Goal: Task Accomplishment & Management: Manage account settings

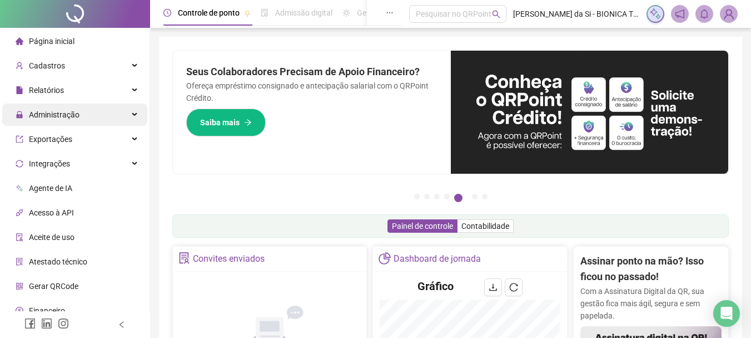
click at [65, 107] on span "Administração" at bounding box center [48, 114] width 64 height 22
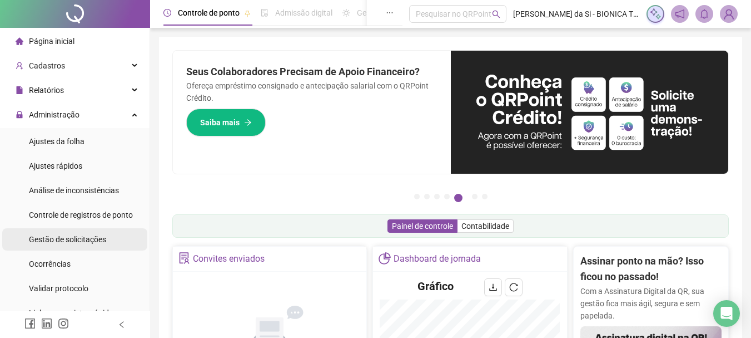
click at [86, 237] on span "Gestão de solicitações" at bounding box center [67, 239] width 77 height 9
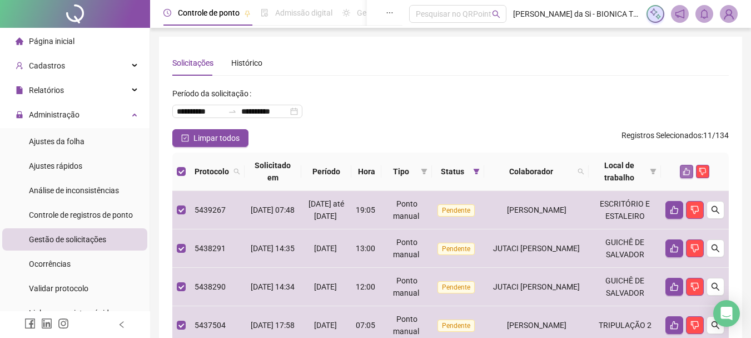
click at [685, 170] on icon "like" at bounding box center [687, 171] width 8 height 8
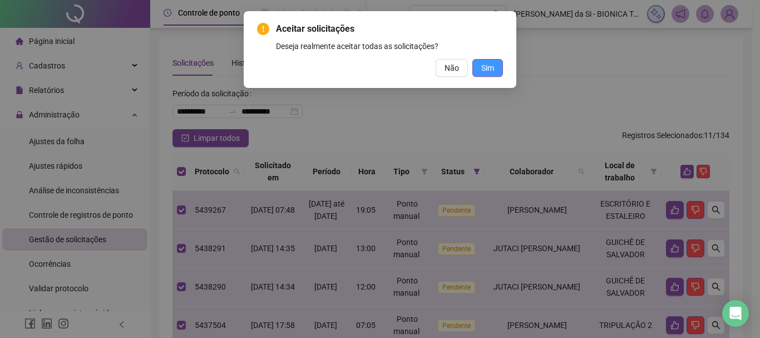
click at [482, 66] on span "Sim" at bounding box center [487, 68] width 13 height 12
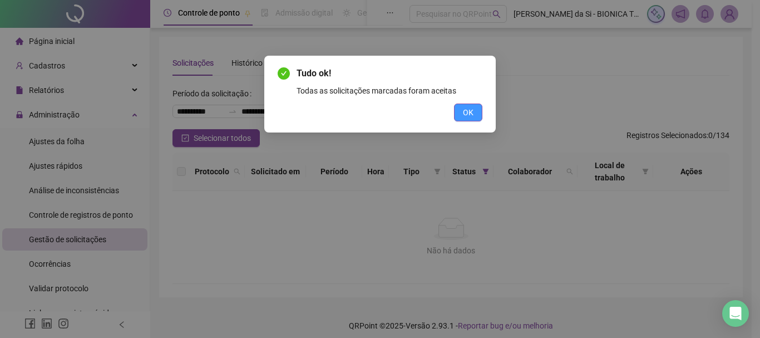
click at [473, 111] on button "OK" at bounding box center [468, 112] width 28 height 18
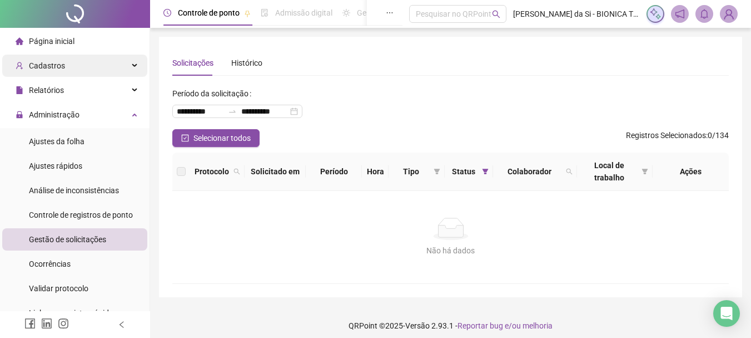
click at [81, 63] on div "Cadastros" at bounding box center [74, 65] width 145 height 22
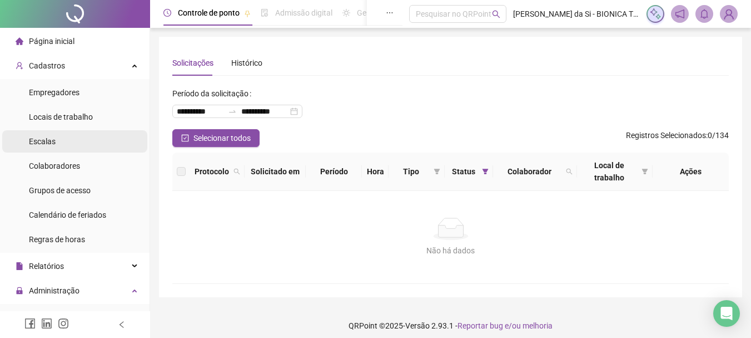
click at [54, 141] on li "Escalas" at bounding box center [74, 141] width 145 height 22
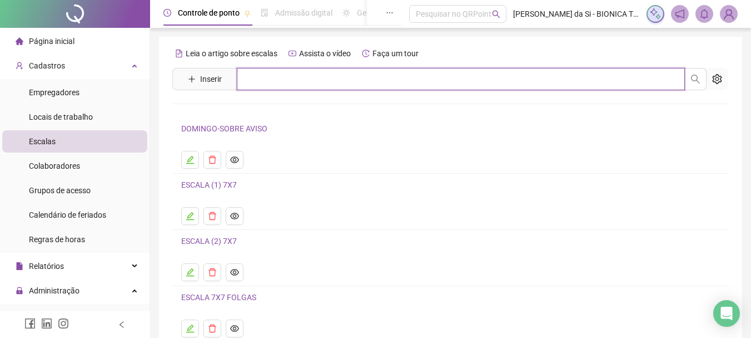
click at [280, 80] on input "text" at bounding box center [461, 79] width 448 height 22
click at [547, 83] on input "******" at bounding box center [461, 79] width 448 height 22
type input "*"
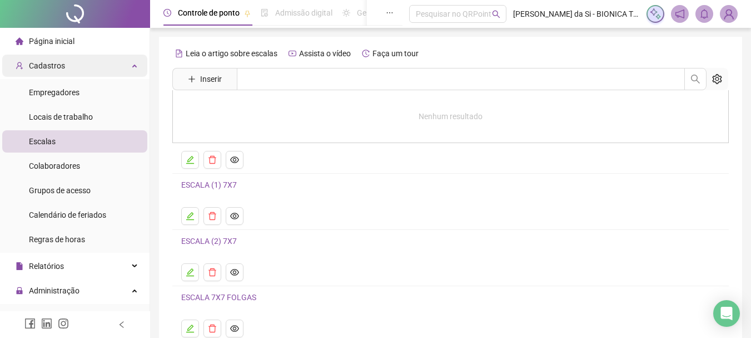
click at [67, 60] on div "Cadastros" at bounding box center [74, 65] width 145 height 22
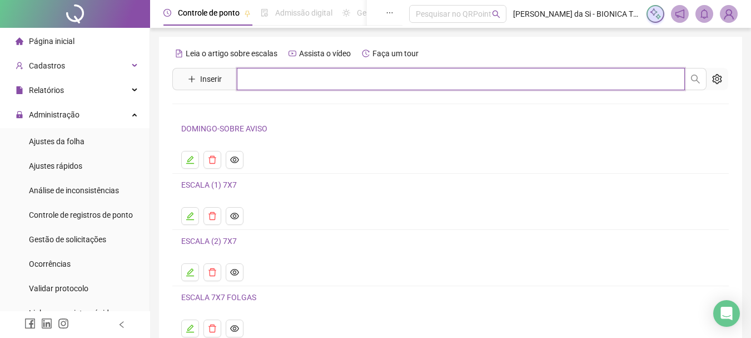
click at [298, 85] on input "text" at bounding box center [461, 79] width 448 height 22
type input "**********"
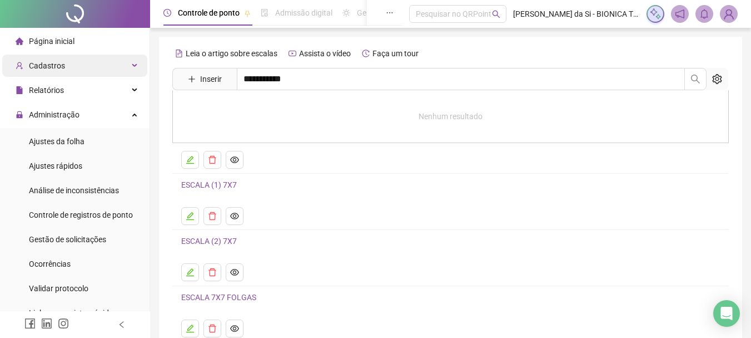
click at [86, 75] on div "Cadastros" at bounding box center [74, 65] width 145 height 22
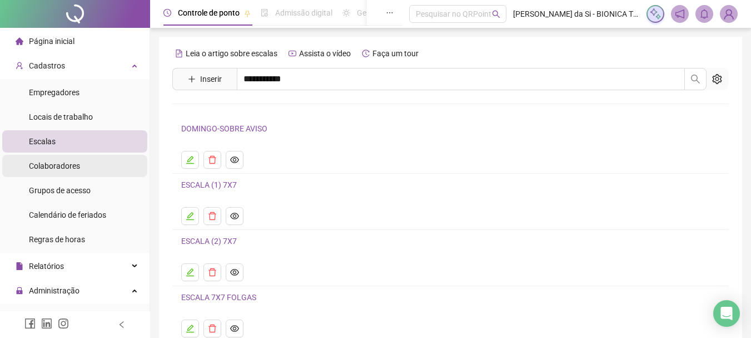
click at [69, 166] on span "Colaboradores" at bounding box center [54, 165] width 51 height 9
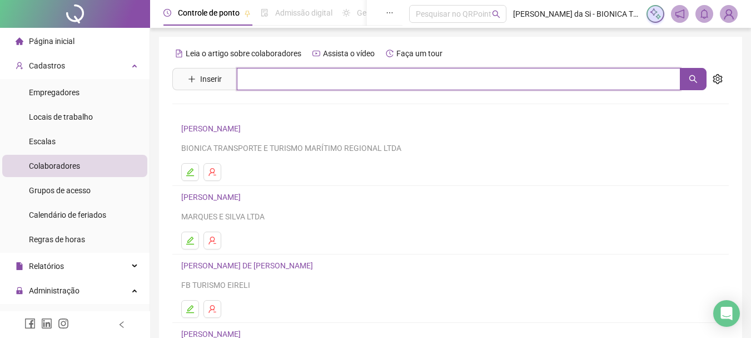
click at [360, 81] on input "text" at bounding box center [459, 79] width 444 height 22
type input "**********"
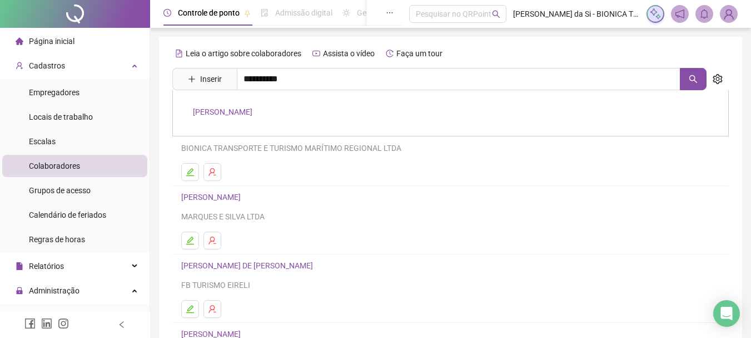
click at [252, 111] on link "[PERSON_NAME]" at bounding box center [223, 111] width 60 height 9
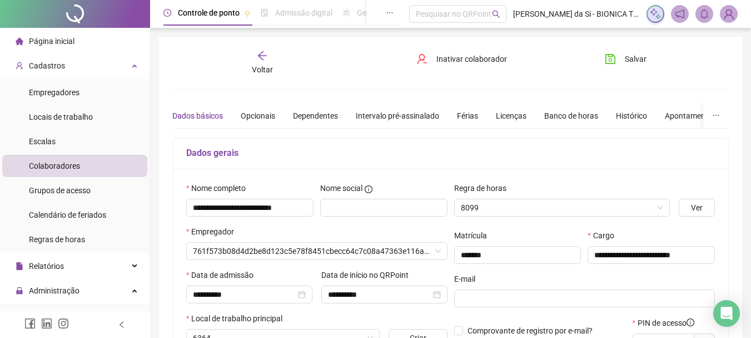
type input "**********"
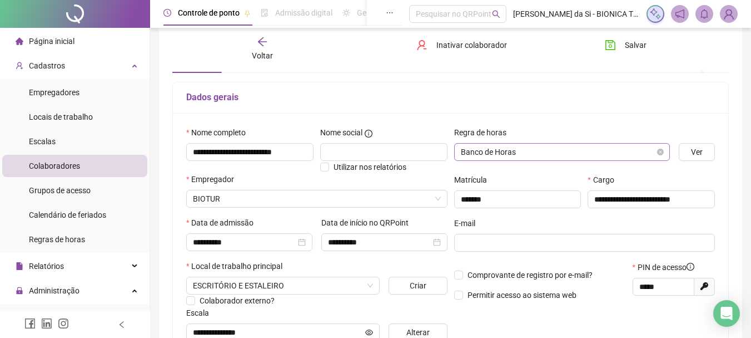
scroll to position [167, 0]
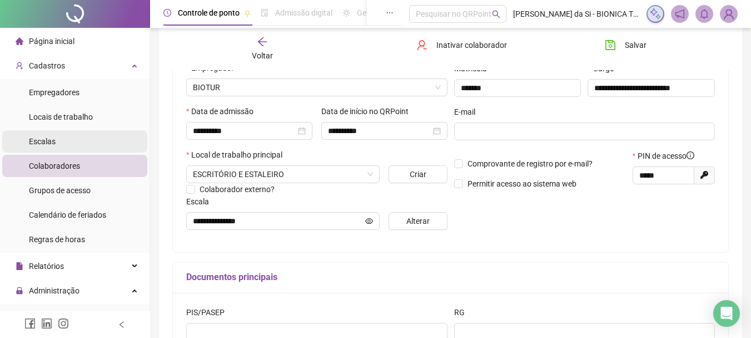
drag, startPoint x: 70, startPoint y: 141, endPoint x: 64, endPoint y: 147, distance: 9.1
click at [65, 147] on li "Escalas" at bounding box center [74, 141] width 145 height 22
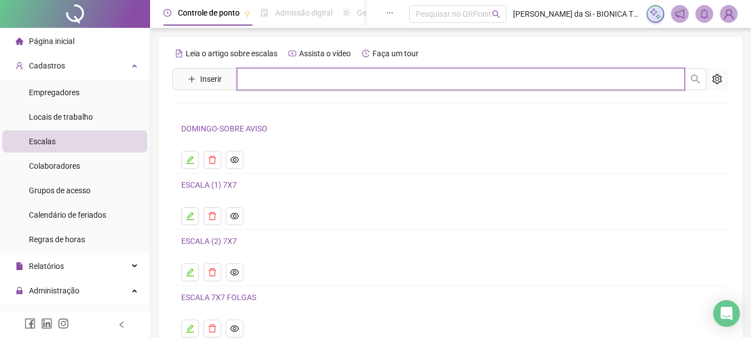
click at [346, 79] on input "text" at bounding box center [461, 79] width 448 height 22
type input "**********"
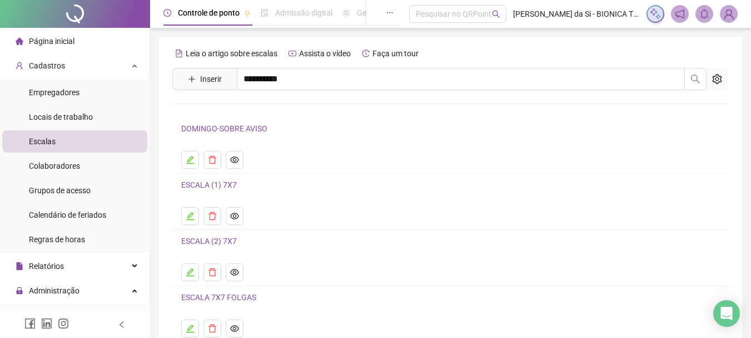
click at [249, 108] on link "ESCALA MAN. (1)" at bounding box center [223, 111] width 61 height 9
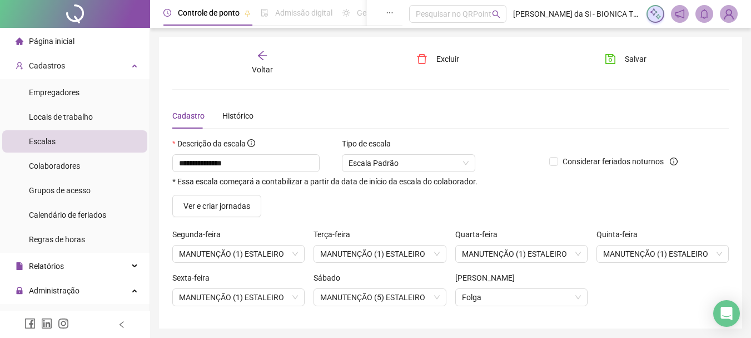
click at [254, 51] on div "Voltar" at bounding box center [263, 63] width 86 height 26
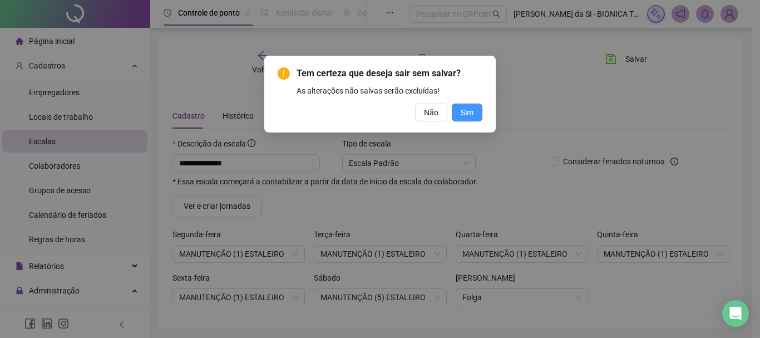
click at [462, 108] on span "Sim" at bounding box center [466, 112] width 13 height 12
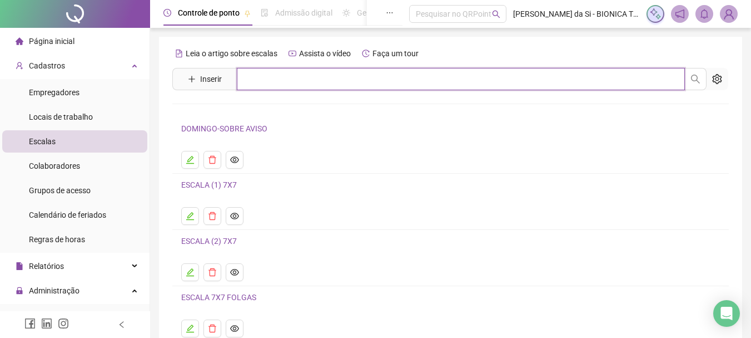
click at [388, 85] on input "text" at bounding box center [461, 79] width 448 height 22
type input "**********"
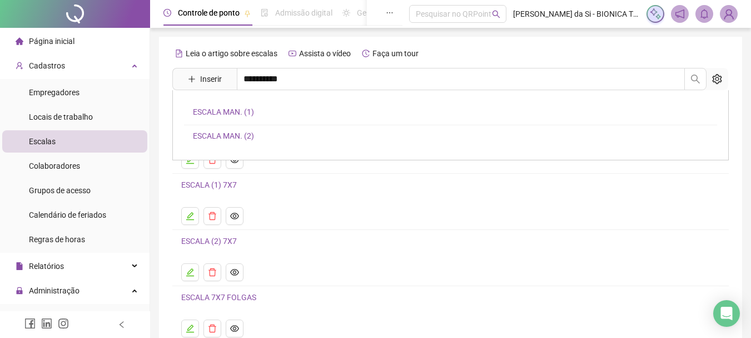
click at [241, 136] on link "ESCALA MAN. (2)" at bounding box center [223, 135] width 61 height 9
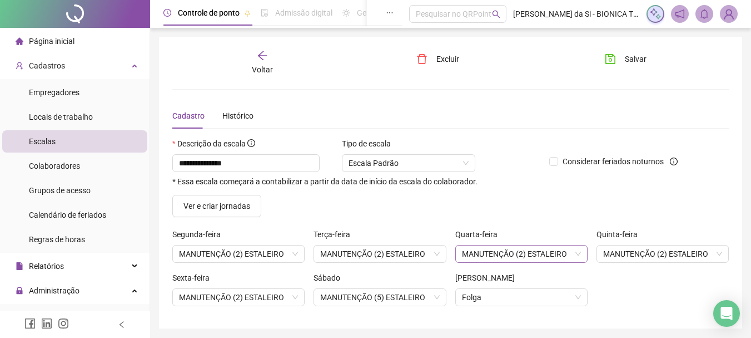
scroll to position [38, 0]
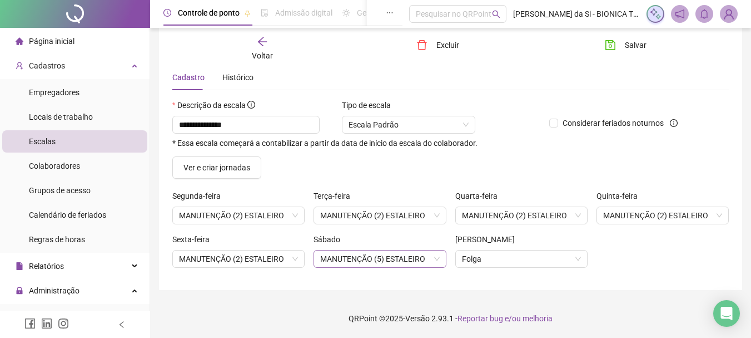
click at [439, 257] on span "MANUTENÇÃO (5) ESTALEIRO" at bounding box center [379, 258] width 119 height 17
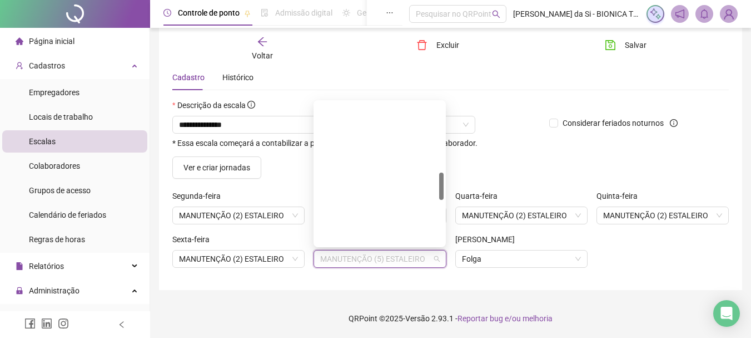
scroll to position [361, 0]
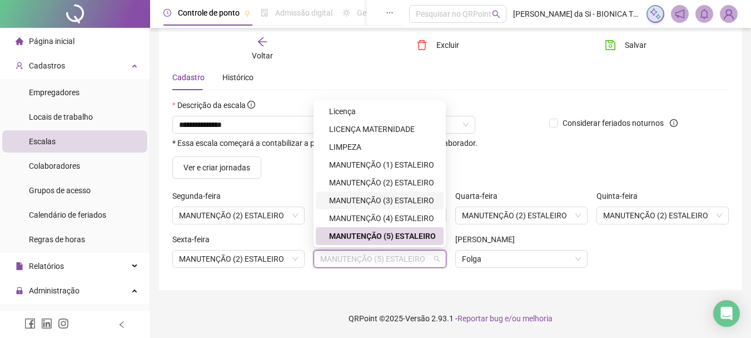
click at [561, 132] on div "Considerar feriados noturnos" at bounding box center [615, 127] width 141 height 57
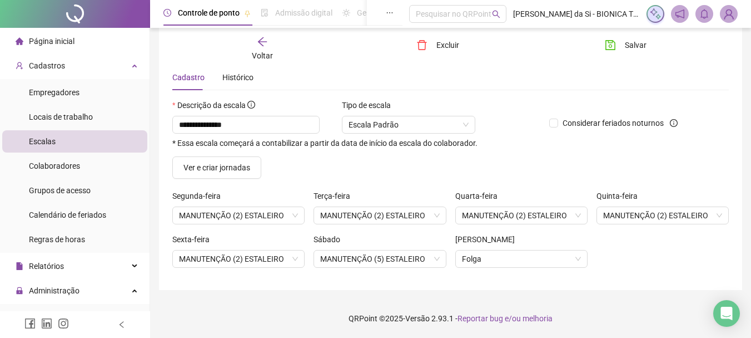
scroll to position [0, 0]
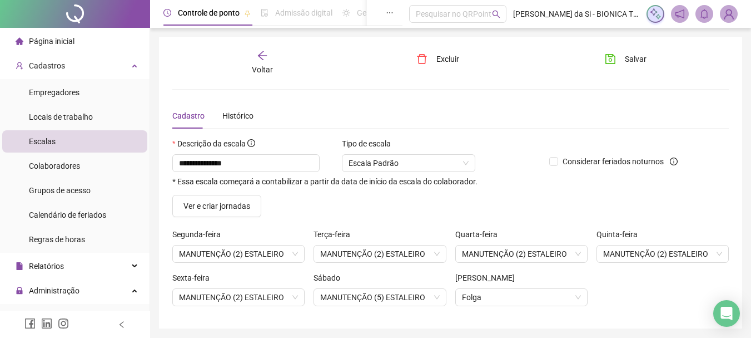
click at [265, 56] on icon "arrow-left" at bounding box center [262, 55] width 11 height 11
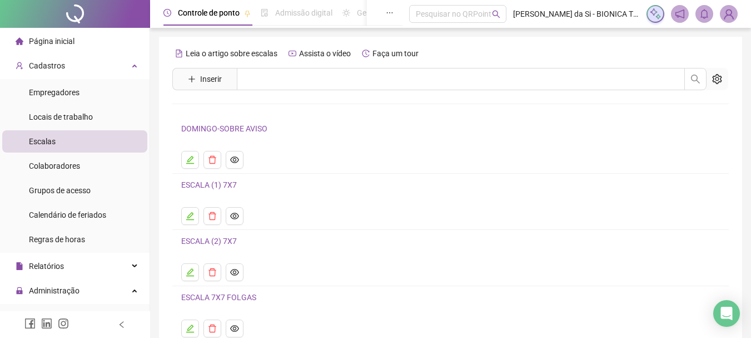
scroll to position [139, 0]
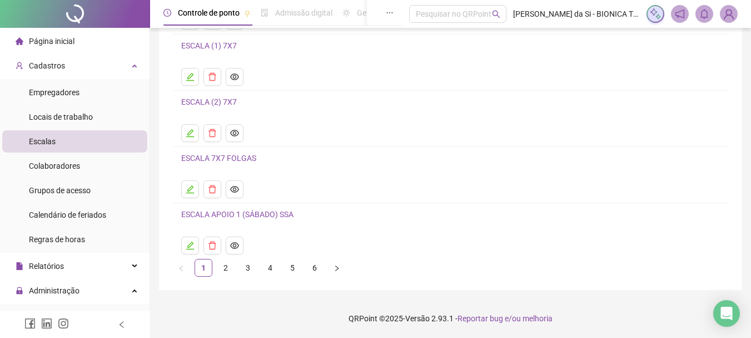
click at [224, 264] on link "2" at bounding box center [225, 267] width 17 height 17
click at [249, 265] on link "3" at bounding box center [248, 267] width 17 height 17
click at [236, 189] on icon "eye" at bounding box center [234, 189] width 9 height 7
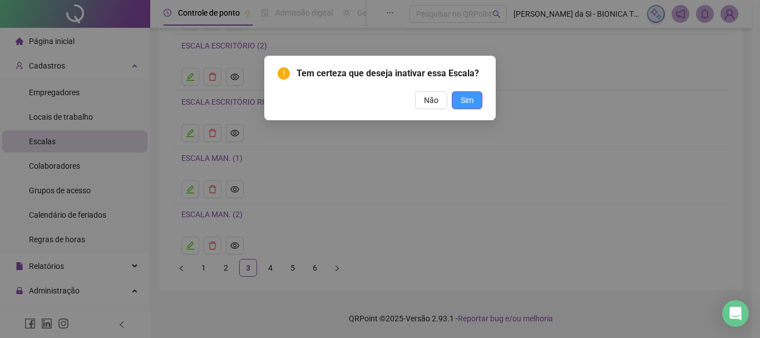
click at [470, 101] on span "Sim" at bounding box center [466, 100] width 13 height 12
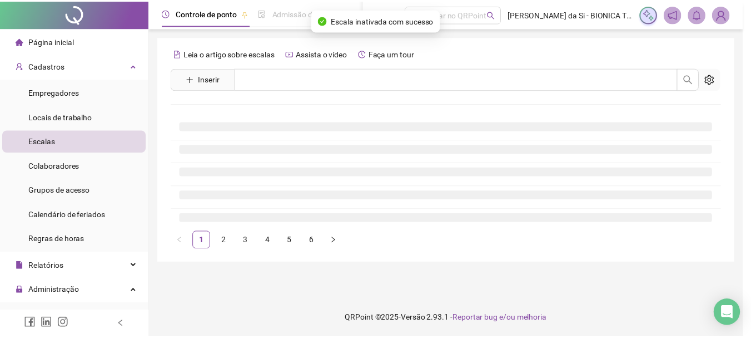
scroll to position [0, 0]
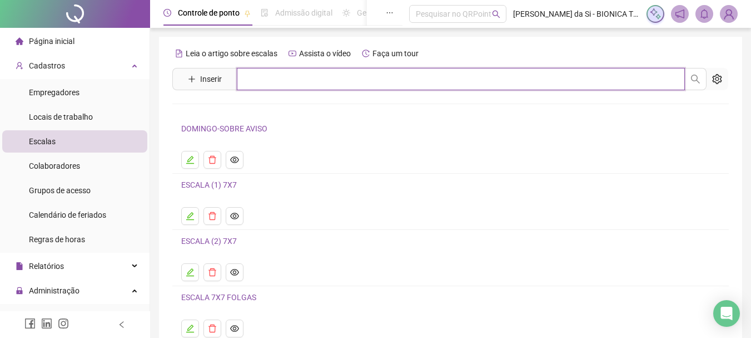
click at [316, 78] on input "text" at bounding box center [461, 79] width 448 height 22
type input "****"
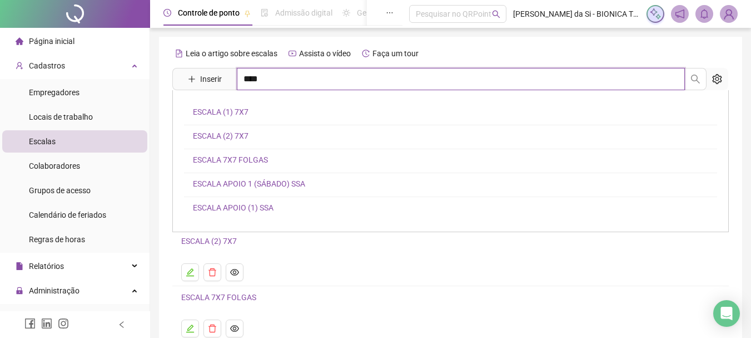
scroll to position [111, 0]
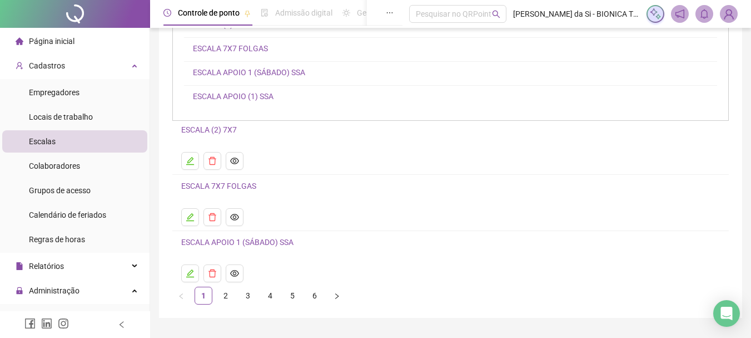
click at [226, 296] on link "2" at bounding box center [225, 295] width 17 height 17
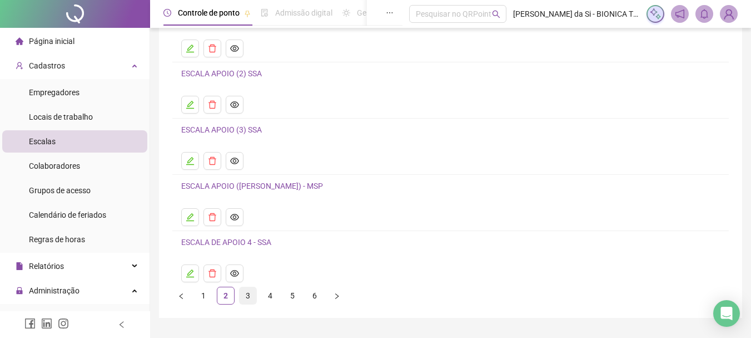
click at [246, 291] on link "3" at bounding box center [248, 295] width 17 height 17
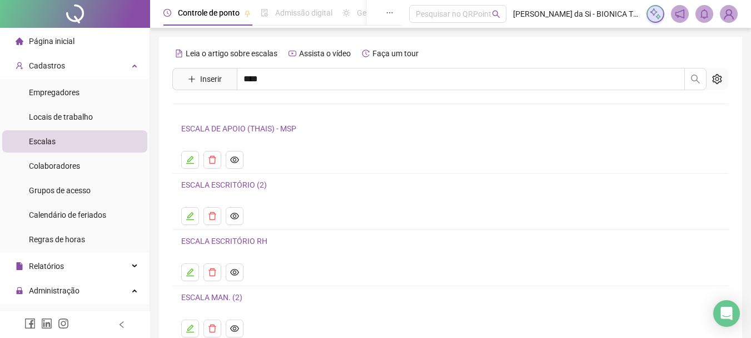
scroll to position [83, 0]
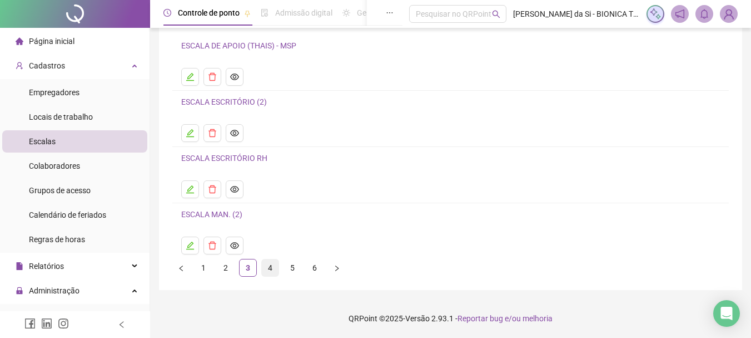
click at [267, 267] on link "4" at bounding box center [270, 267] width 17 height 17
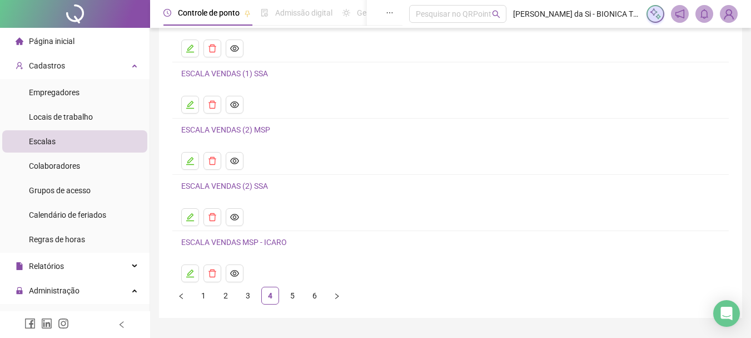
scroll to position [139, 0]
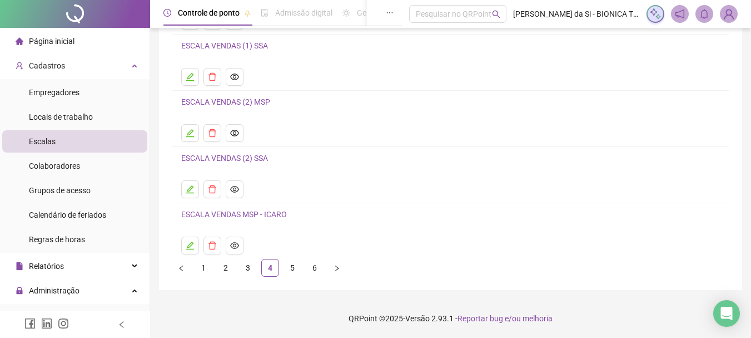
click at [291, 269] on link "5" at bounding box center [292, 267] width 17 height 17
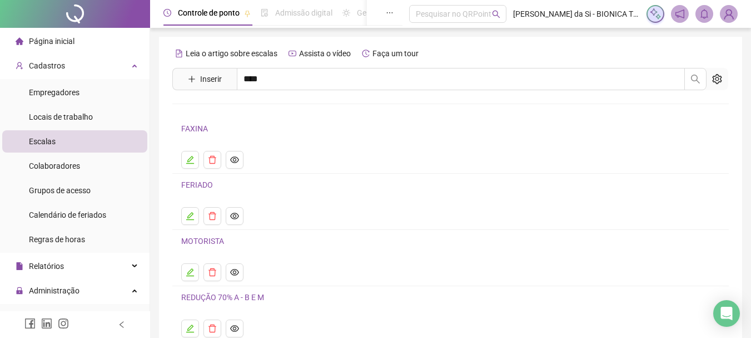
scroll to position [111, 0]
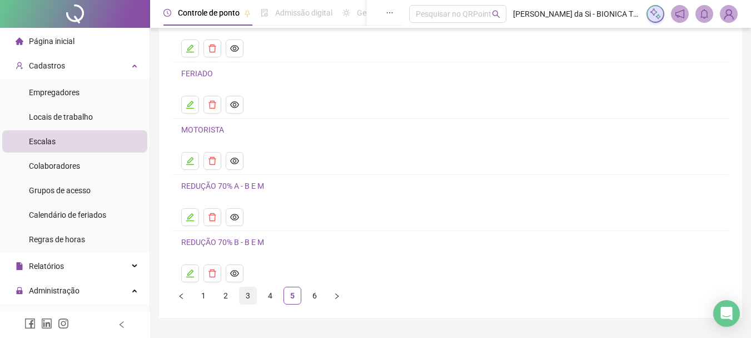
click at [246, 294] on link "3" at bounding box center [248, 295] width 17 height 17
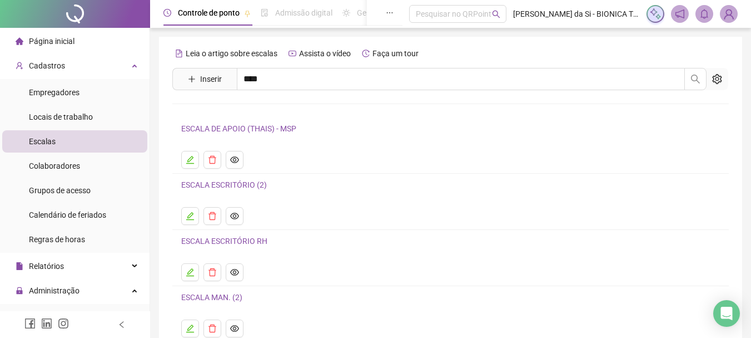
scroll to position [56, 0]
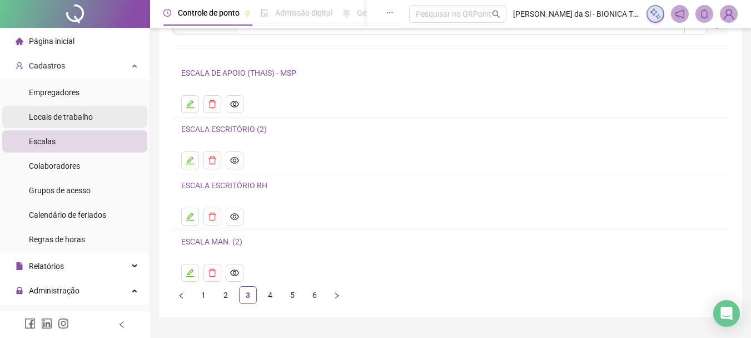
click at [87, 116] on span "Locais de trabalho" at bounding box center [61, 116] width 64 height 9
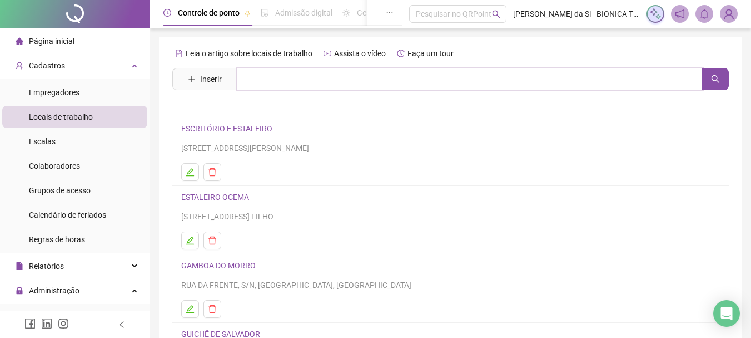
click at [324, 82] on input "text" at bounding box center [470, 79] width 466 height 22
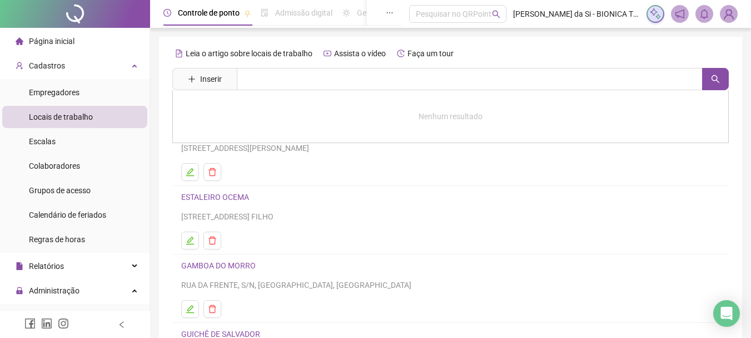
drag, startPoint x: 488, startPoint y: 202, endPoint x: 497, endPoint y: 210, distance: 11.0
click at [497, 210] on div "ESTALEIRO OCEMA [STREET_ADDRESS] FILHO" at bounding box center [450, 206] width 539 height 32
click at [433, 213] on div "[STREET_ADDRESS] FILHO" at bounding box center [450, 216] width 539 height 12
click at [59, 137] on li "Escalas" at bounding box center [74, 141] width 145 height 22
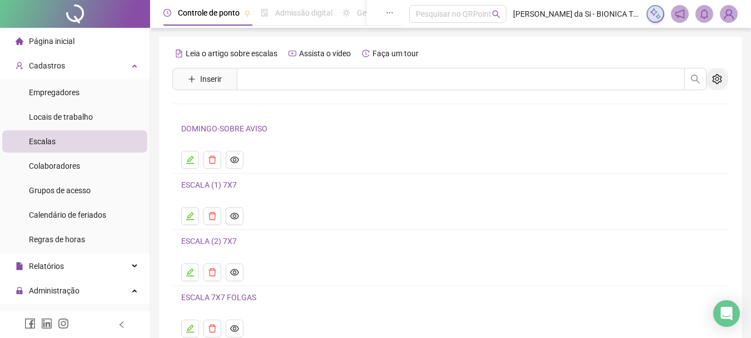
click at [719, 80] on icon "setting" at bounding box center [716, 79] width 9 height 10
drag, startPoint x: 653, startPoint y: 98, endPoint x: 658, endPoint y: 104, distance: 7.9
click at [655, 100] on li "Exibir inativas" at bounding box center [686, 104] width 79 height 18
click at [658, 104] on div "Leia o artigo sobre escalas Assista o vídeo Faça um tour Inserir Nenhum resulta…" at bounding box center [450, 229] width 557 height 371
click at [723, 81] on button "button" at bounding box center [717, 79] width 22 height 22
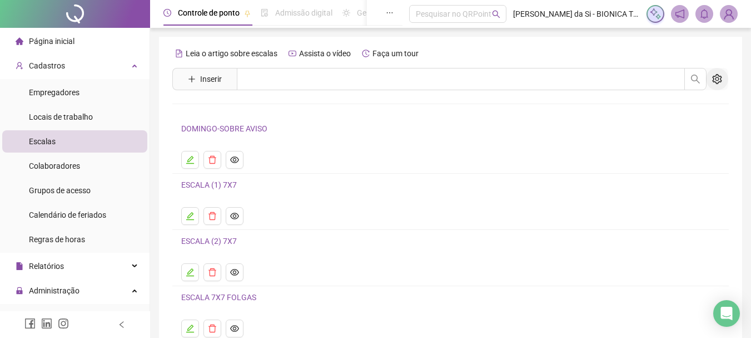
click at [717, 80] on icon "setting" at bounding box center [716, 79] width 9 height 10
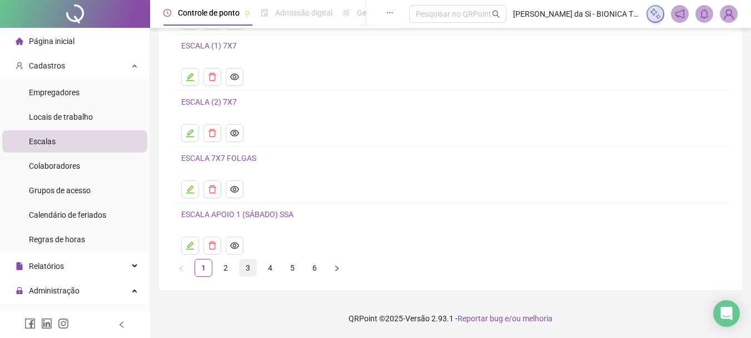
click at [244, 264] on link "3" at bounding box center [248, 267] width 17 height 17
click at [254, 155] on span "Inativa" at bounding box center [258, 158] width 29 height 12
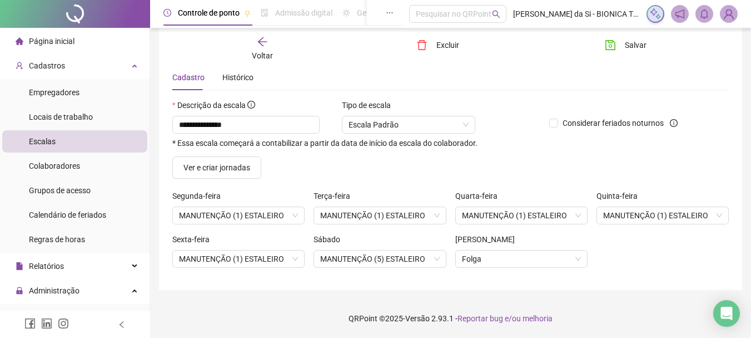
scroll to position [0, 0]
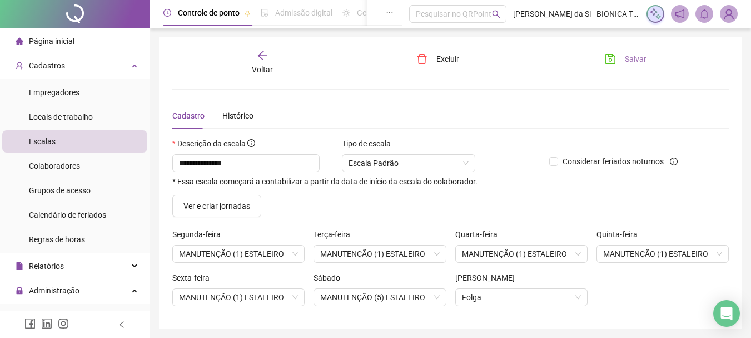
click at [634, 56] on span "Salvar" at bounding box center [636, 59] width 22 height 12
click at [267, 54] on icon "arrow-left" at bounding box center [262, 55] width 11 height 11
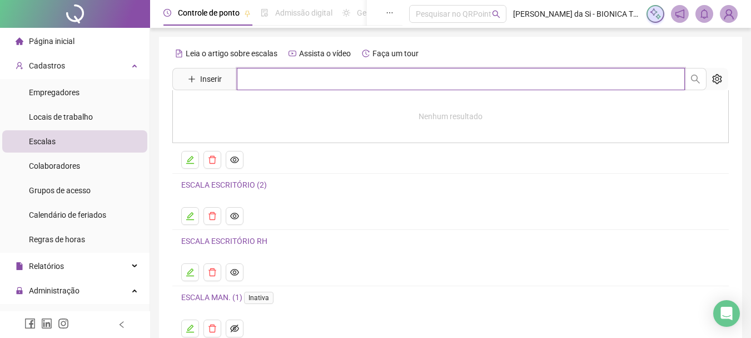
click at [439, 77] on input "text" at bounding box center [461, 79] width 448 height 22
type input "********"
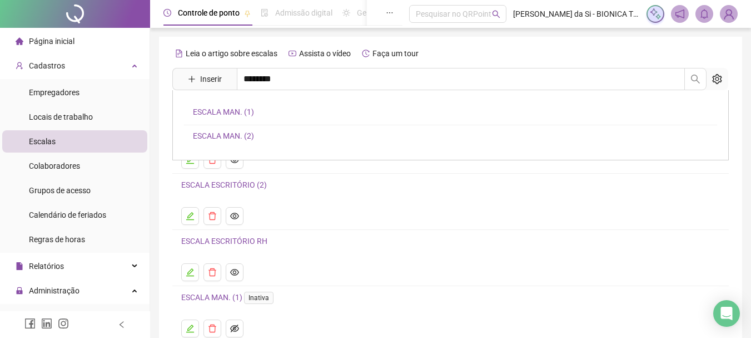
click at [244, 110] on link "ESCALA MAN. (1)" at bounding box center [223, 111] width 61 height 9
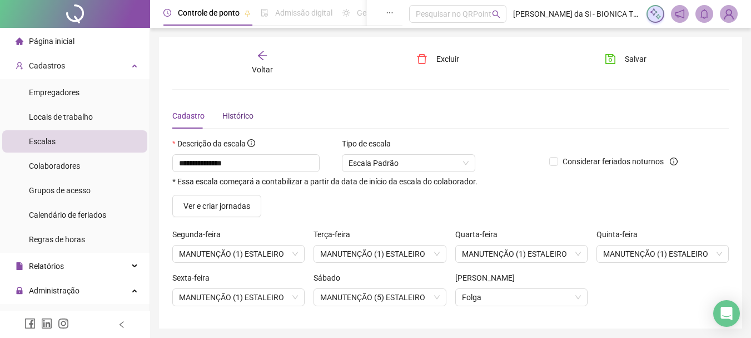
click at [241, 113] on div "Histórico" at bounding box center [237, 116] width 31 height 12
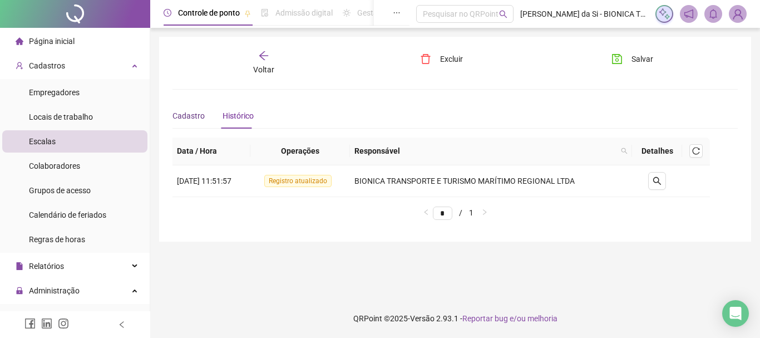
click at [187, 112] on span "Cadastro" at bounding box center [188, 115] width 32 height 9
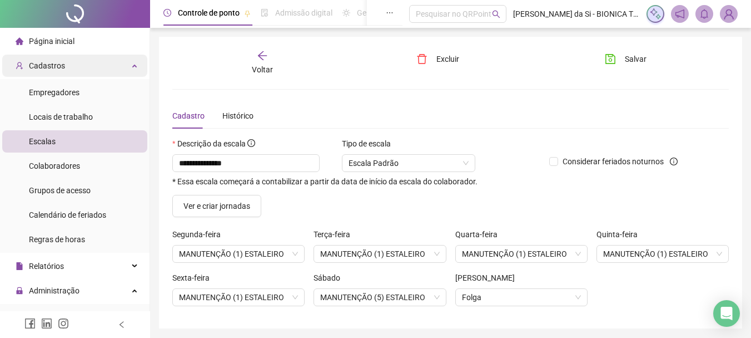
click at [66, 63] on div "Cadastros" at bounding box center [74, 65] width 145 height 22
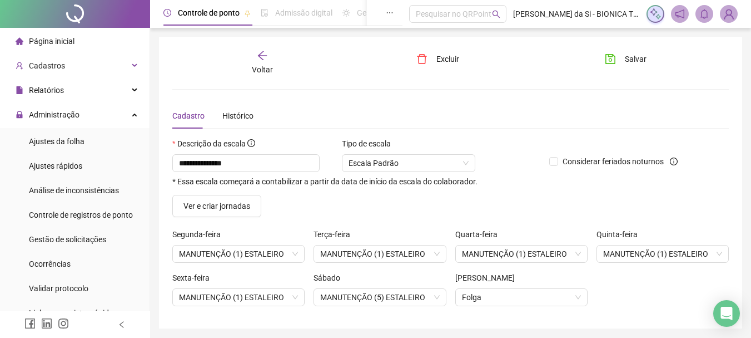
click at [264, 54] on icon "arrow-left" at bounding box center [262, 55] width 11 height 11
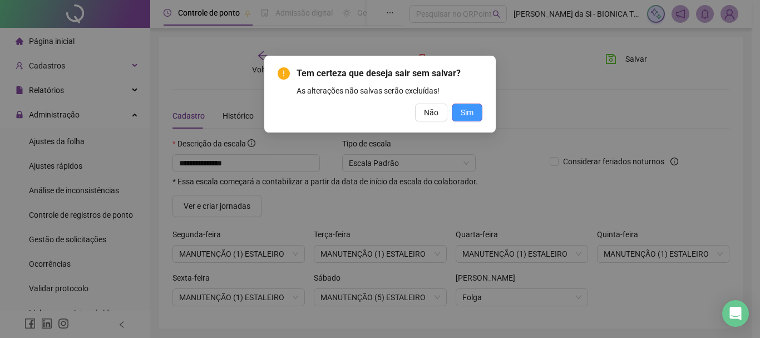
click at [472, 115] on span "Sim" at bounding box center [466, 112] width 13 height 12
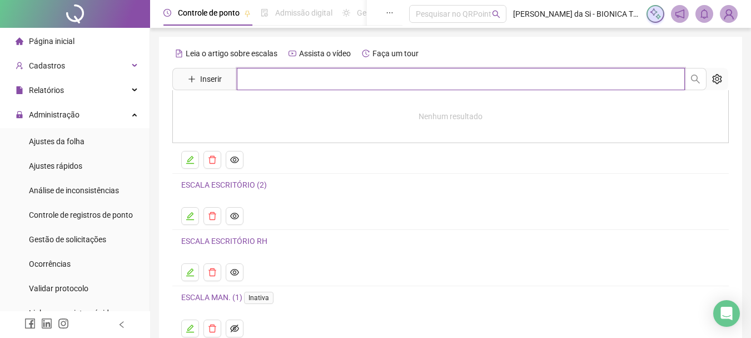
click at [307, 84] on input "text" at bounding box center [461, 79] width 448 height 22
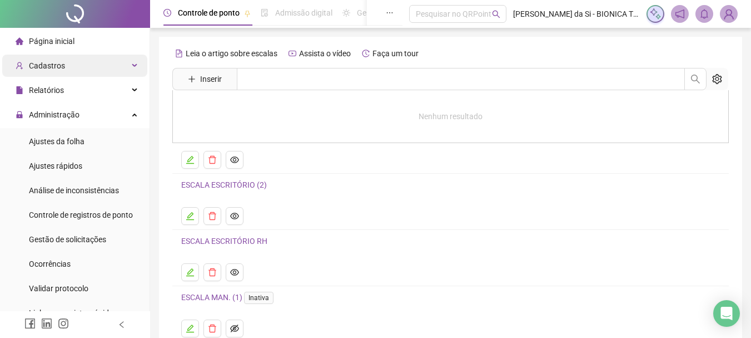
click at [49, 72] on span "Cadastros" at bounding box center [40, 65] width 49 height 22
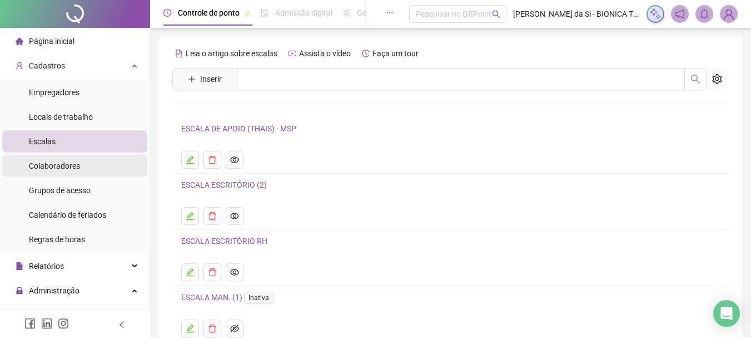
click at [62, 165] on span "Colaboradores" at bounding box center [54, 165] width 51 height 9
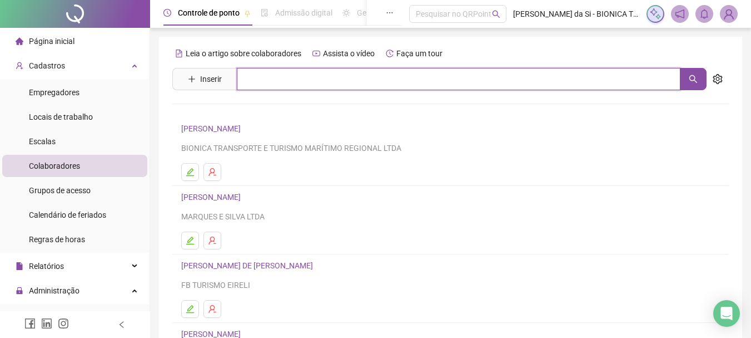
click at [309, 82] on input "text" at bounding box center [459, 79] width 444 height 22
type input "**********"
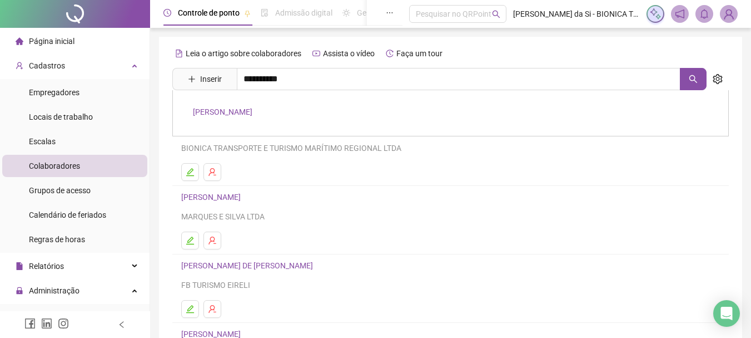
click at [285, 120] on div "[PERSON_NAME]" at bounding box center [450, 113] width 557 height 46
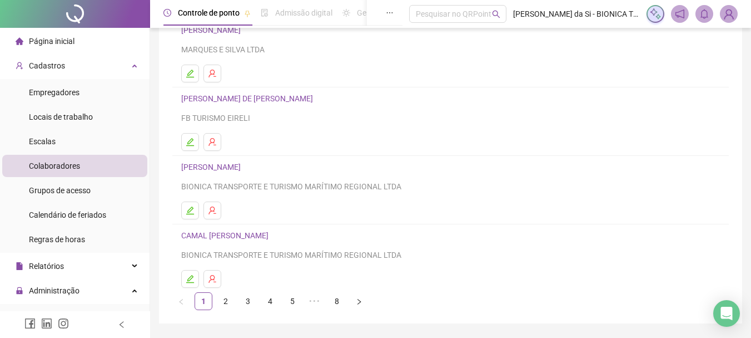
scroll to position [200, 0]
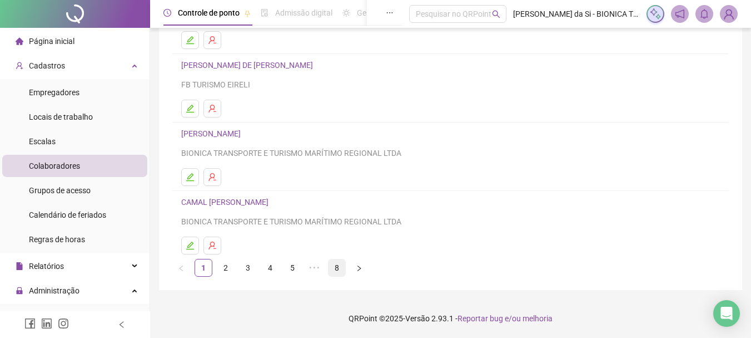
click at [333, 265] on link "8" at bounding box center [337, 267] width 17 height 17
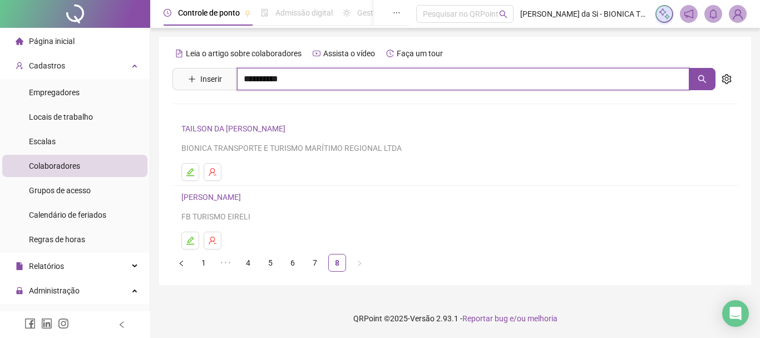
click at [309, 83] on input "**********" at bounding box center [463, 79] width 452 height 22
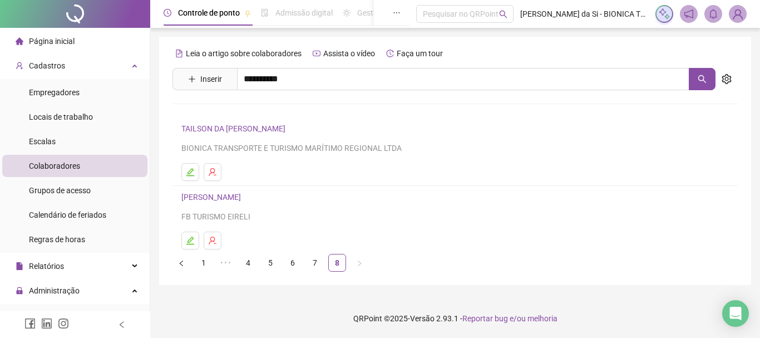
click at [252, 116] on link "[PERSON_NAME]" at bounding box center [223, 111] width 60 height 9
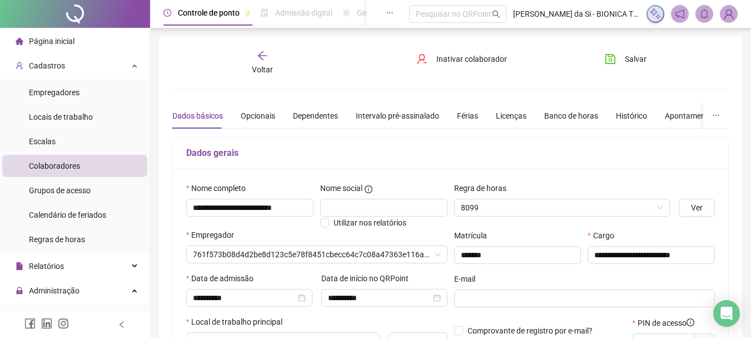
type input "**********"
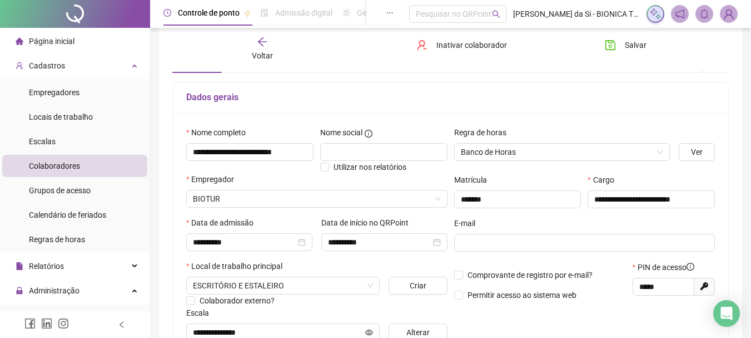
scroll to position [111, 0]
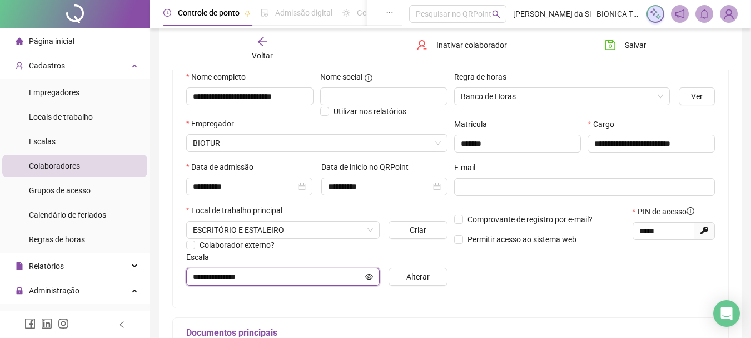
click at [368, 277] on icon "eye" at bounding box center [369, 276] width 8 height 8
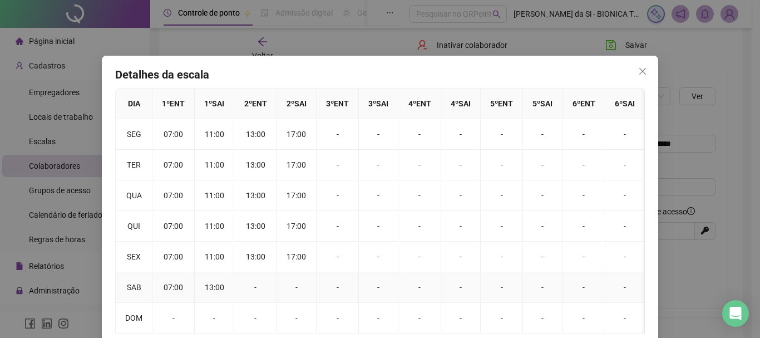
click at [173, 286] on td "07:00" at bounding box center [173, 287] width 42 height 31
click at [633, 67] on span "Close" at bounding box center [642, 71] width 18 height 9
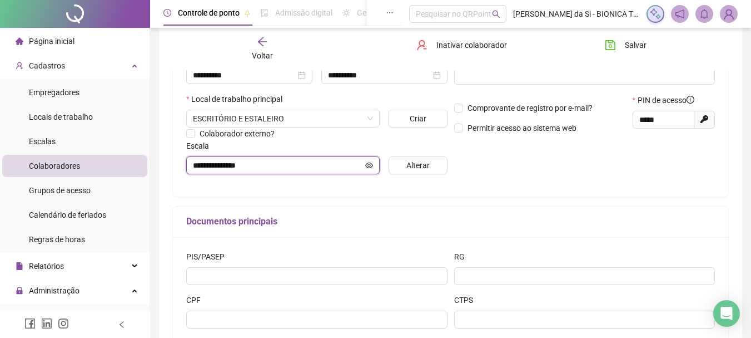
scroll to position [278, 0]
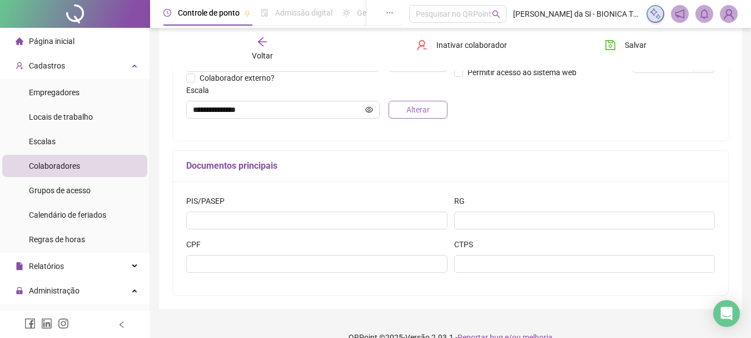
click at [409, 110] on span "Alterar" at bounding box center [418, 109] width 23 height 12
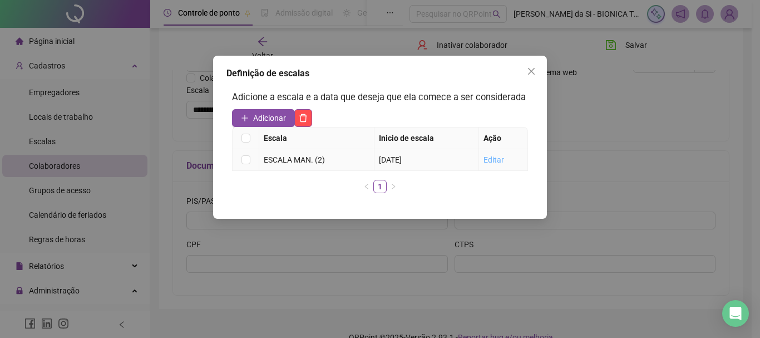
click at [495, 163] on link "Editar" at bounding box center [493, 159] width 21 height 9
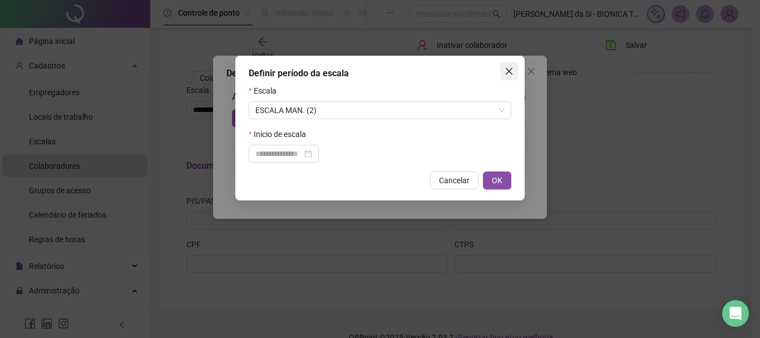
click at [512, 70] on icon "close" at bounding box center [508, 71] width 9 height 9
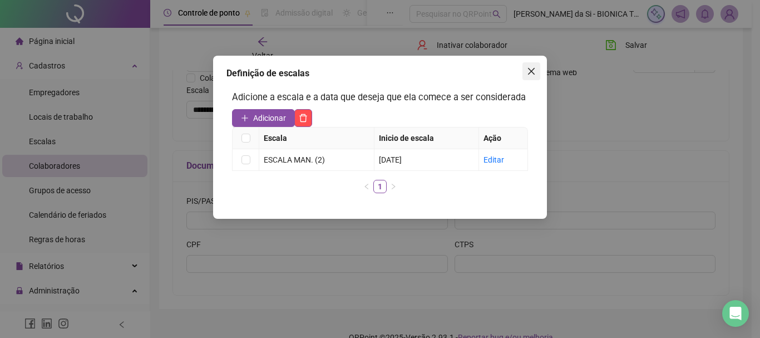
click at [528, 73] on icon "close" at bounding box center [531, 71] width 9 height 9
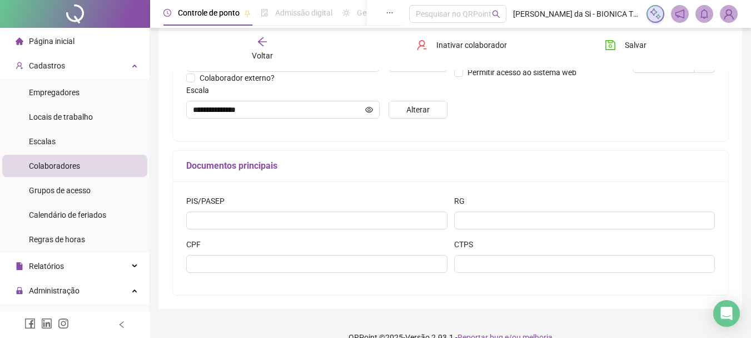
scroll to position [297, 0]
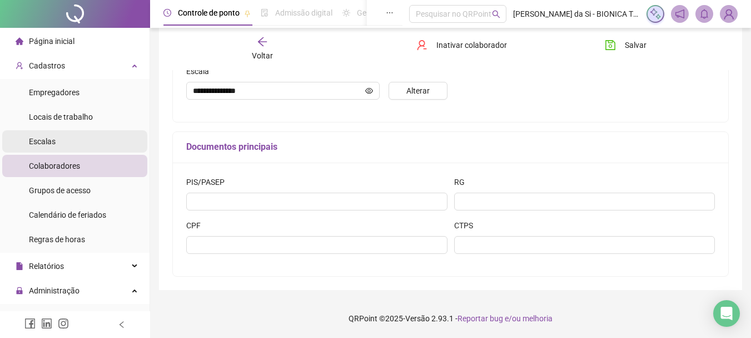
click at [65, 138] on li "Escalas" at bounding box center [74, 141] width 145 height 22
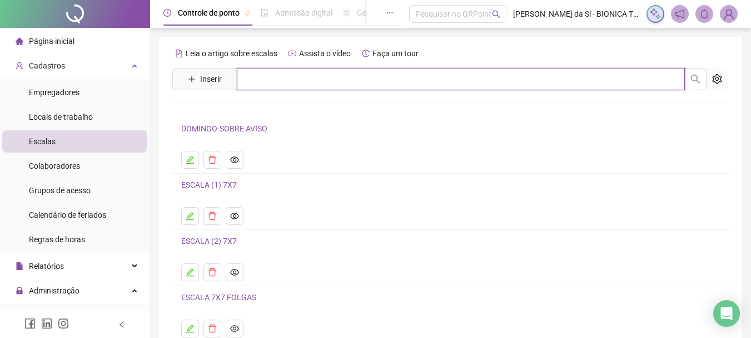
click at [305, 74] on input "text" at bounding box center [461, 79] width 448 height 22
type input "********"
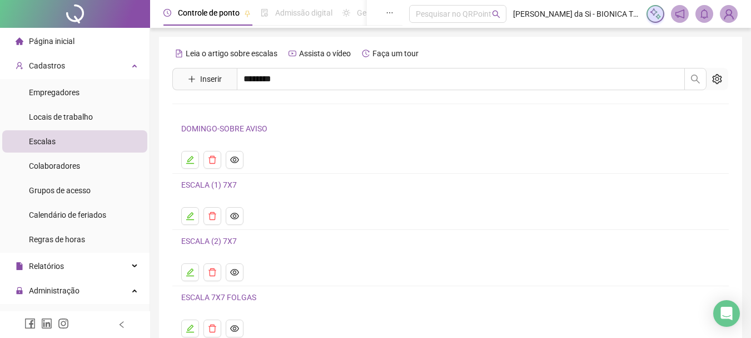
click at [244, 137] on link "ESCALA MAN. (2)" at bounding box center [223, 135] width 61 height 9
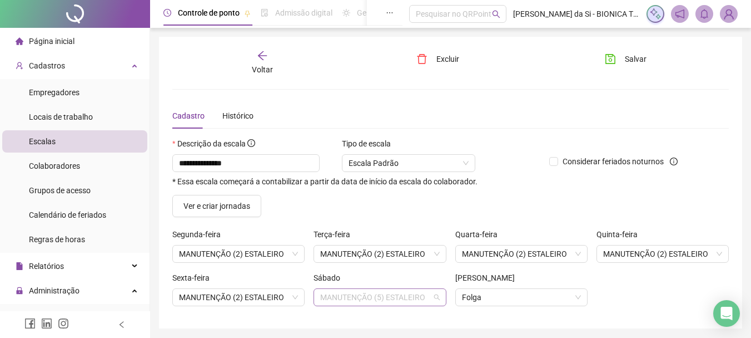
click at [437, 299] on span "MANUTENÇÃO (5) ESTALEIRO" at bounding box center [379, 297] width 119 height 17
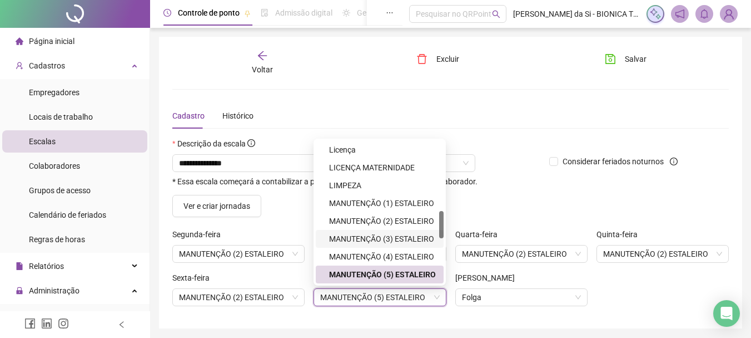
click at [551, 191] on div "Considerar feriados noturnos" at bounding box center [615, 165] width 141 height 57
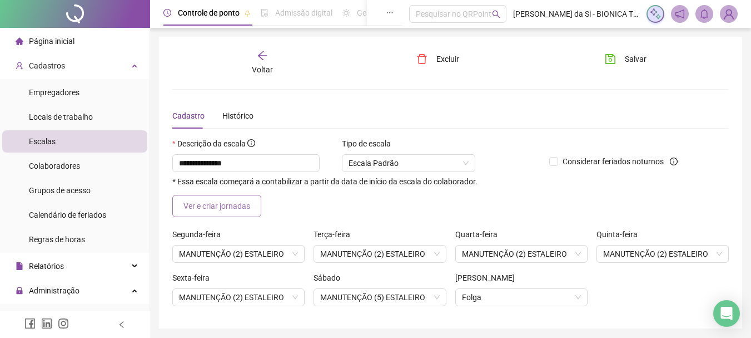
click at [225, 205] on span "Ver e criar jornadas" at bounding box center [217, 206] width 67 height 12
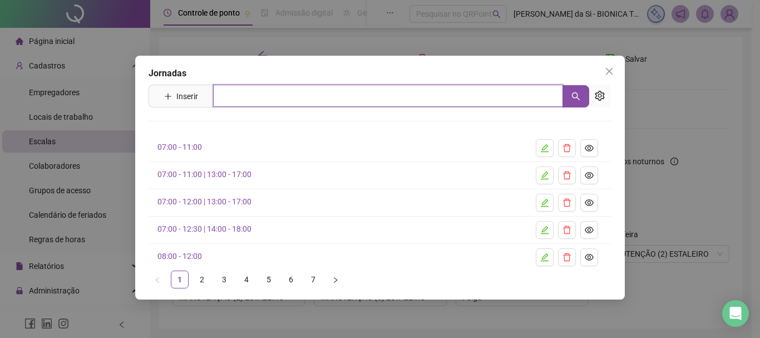
click at [325, 101] on input "text" at bounding box center [388, 96] width 350 height 22
type input "***"
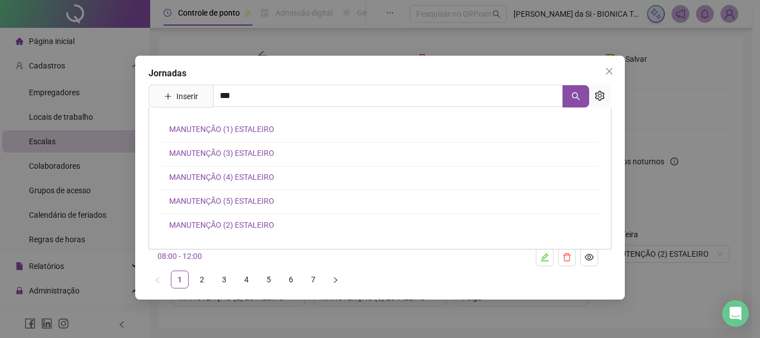
click at [252, 179] on link "MANUTENÇÃO (4) ESTALEIRO" at bounding box center [221, 176] width 105 height 9
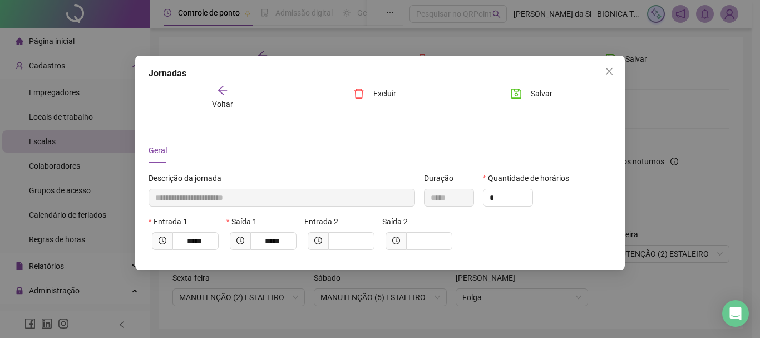
click at [609, 75] on icon "close" at bounding box center [608, 71] width 9 height 9
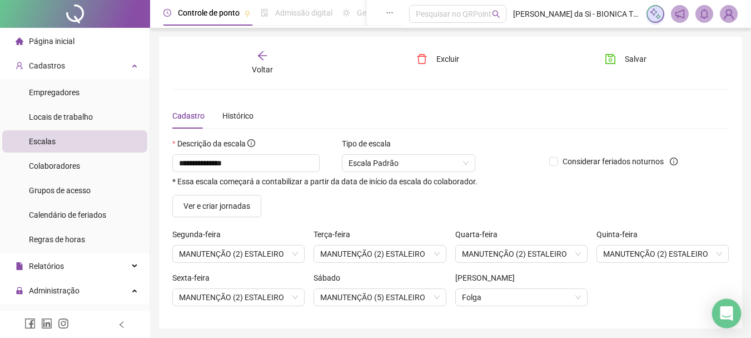
click at [727, 315] on icon "Open Intercom Messenger" at bounding box center [726, 313] width 13 height 14
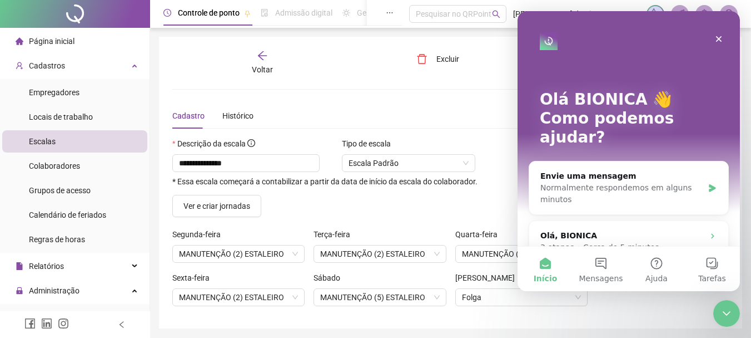
scroll to position [0, 0]
click at [603, 260] on button "Mensagens" at bounding box center [601, 268] width 56 height 44
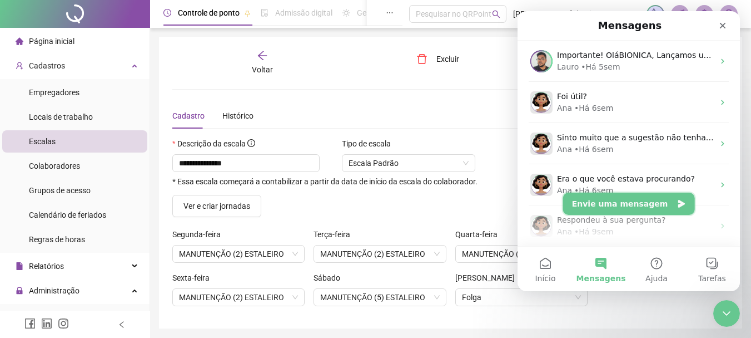
click at [625, 199] on button "Envie uma mensagem" at bounding box center [629, 203] width 132 height 22
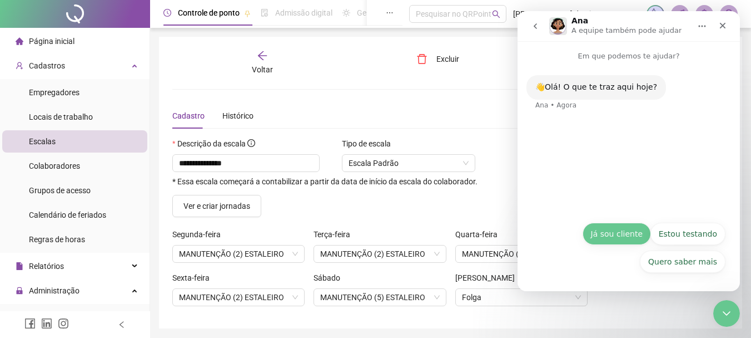
click at [633, 231] on button "Já sou cliente" at bounding box center [617, 233] width 68 height 22
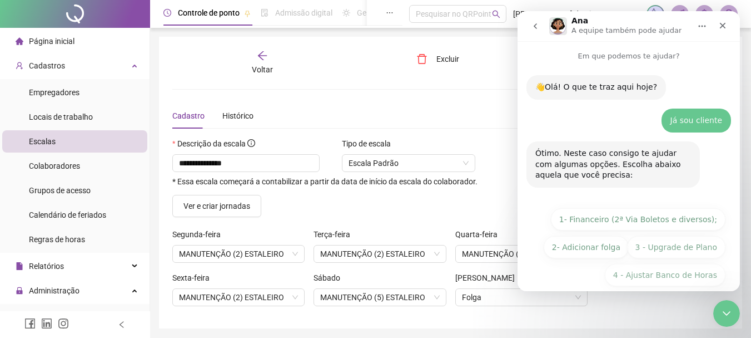
scroll to position [41, 0]
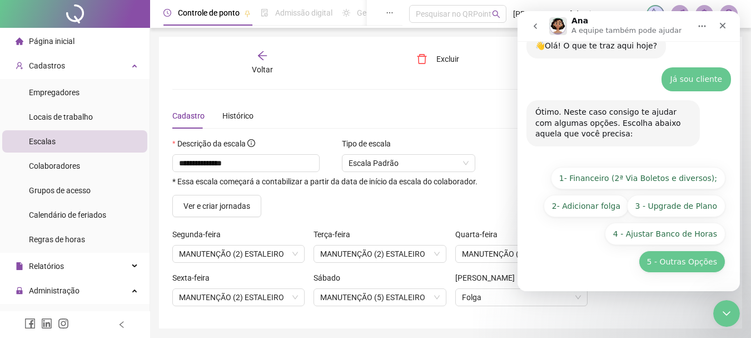
click at [690, 263] on button "5 - Outras Opções" at bounding box center [682, 261] width 87 height 22
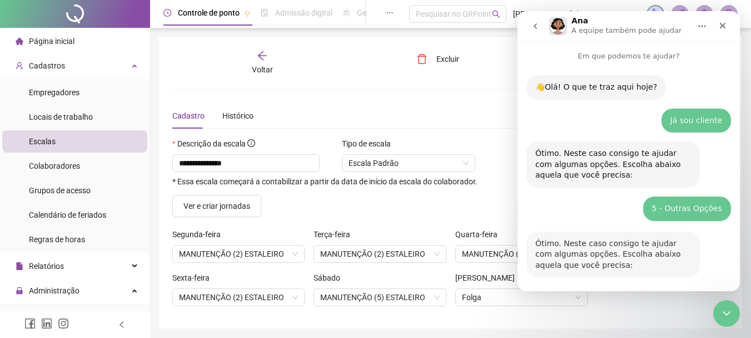
scroll to position [195, 0]
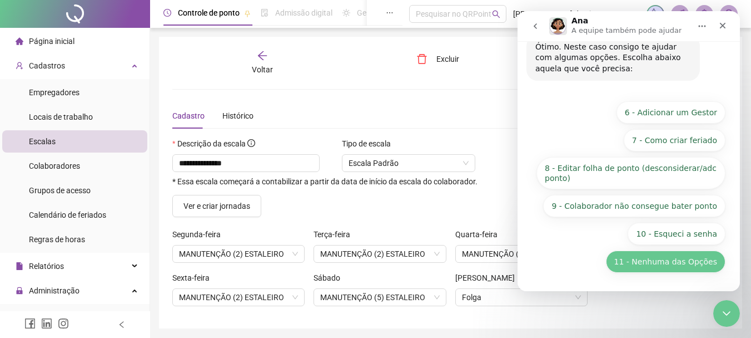
click at [673, 260] on button "11 - Nenhuma das Opções" at bounding box center [666, 261] width 120 height 22
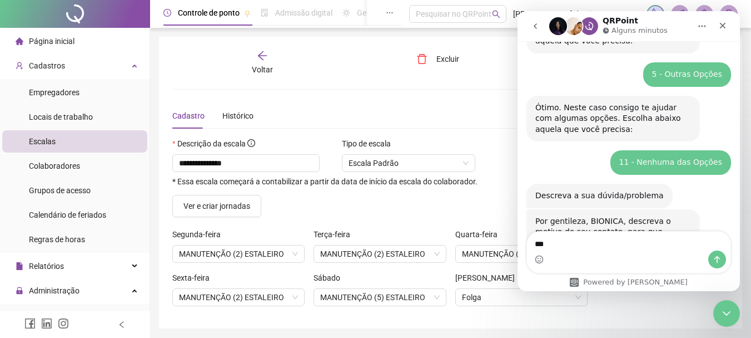
scroll to position [212, 0]
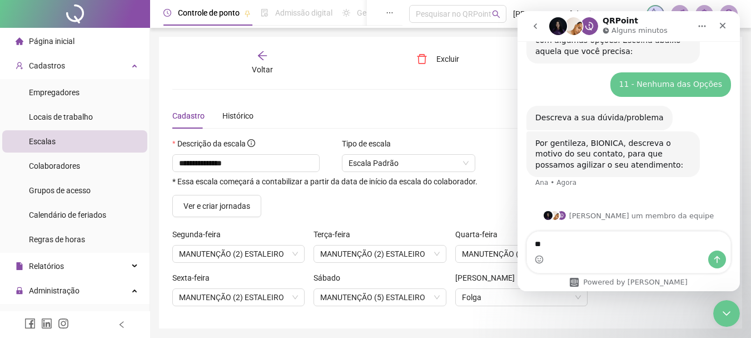
type textarea "*"
type textarea "**********"
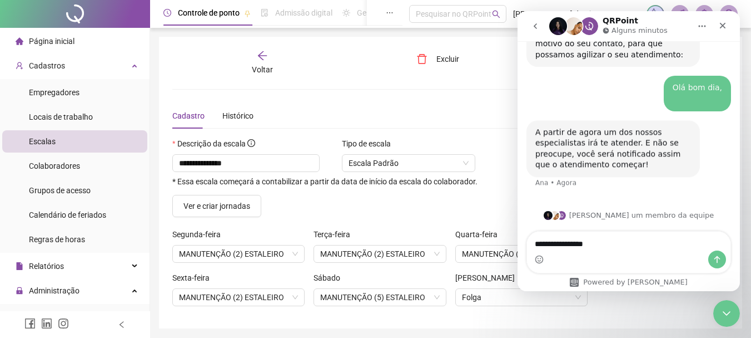
scroll to position [322, 0]
type textarea "**********"
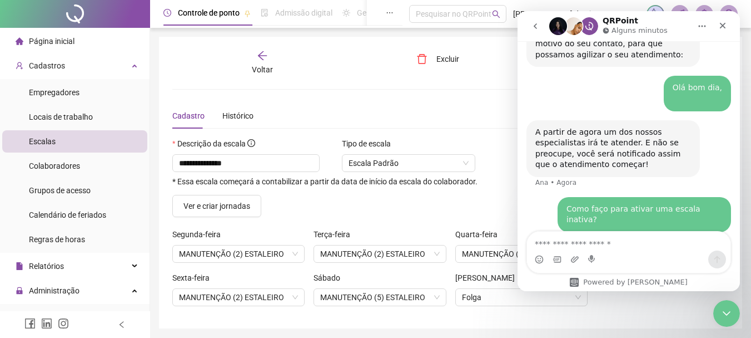
scroll to position [355, 0]
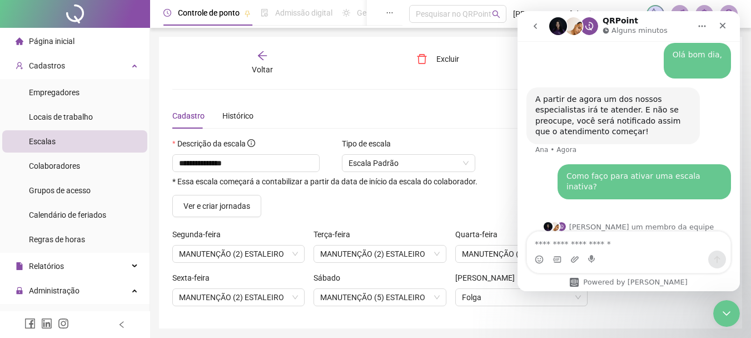
click at [648, 241] on textarea "Envie uma mensagem..." at bounding box center [629, 240] width 204 height 19
type textarea "*"
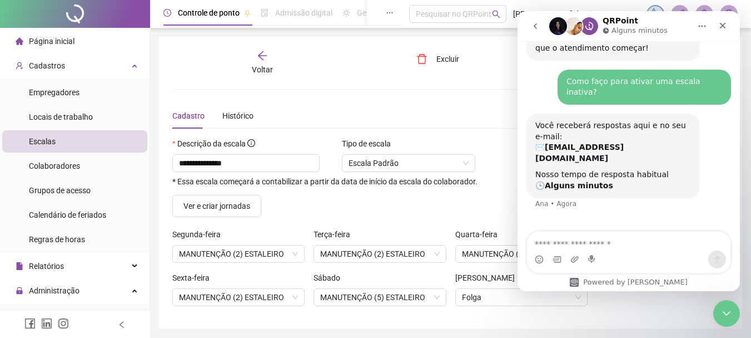
scroll to position [437, 0]
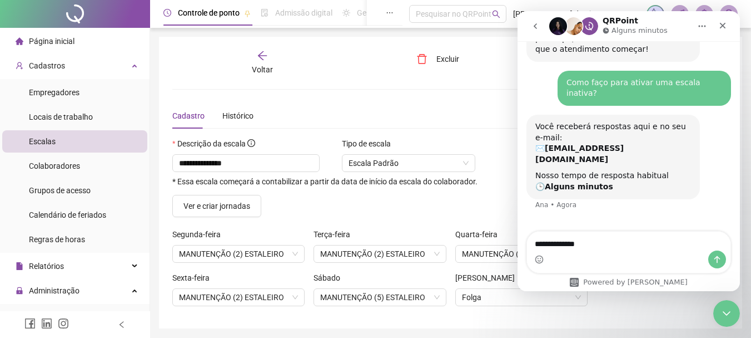
type textarea "**********"
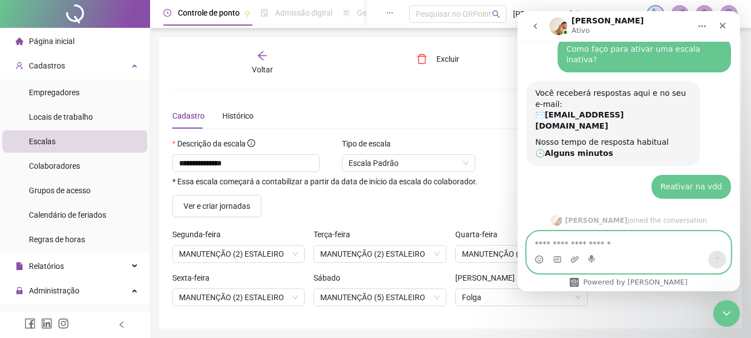
scroll to position [534, 0]
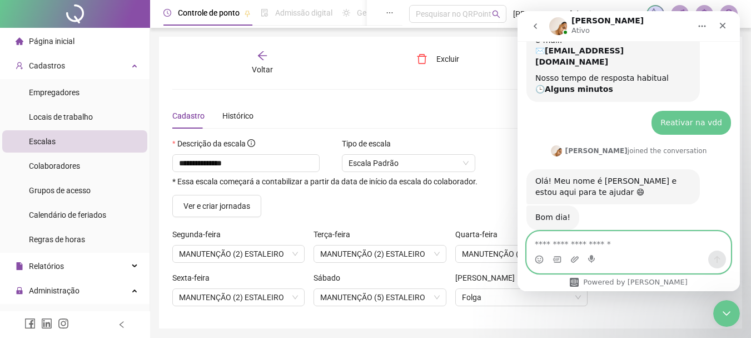
click at [637, 248] on textarea "Envie uma mensagem..." at bounding box center [629, 240] width 204 height 19
type textarea "**********"
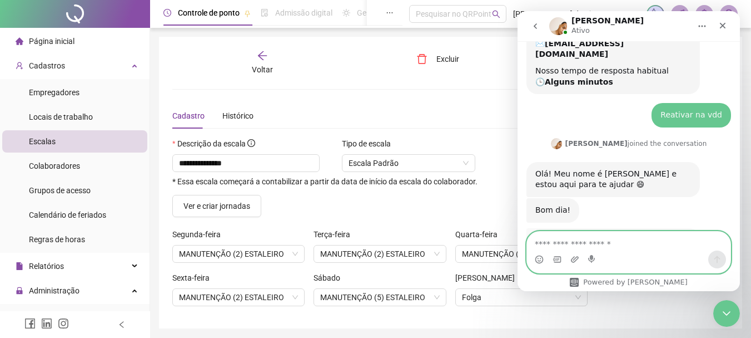
scroll to position [639, 0]
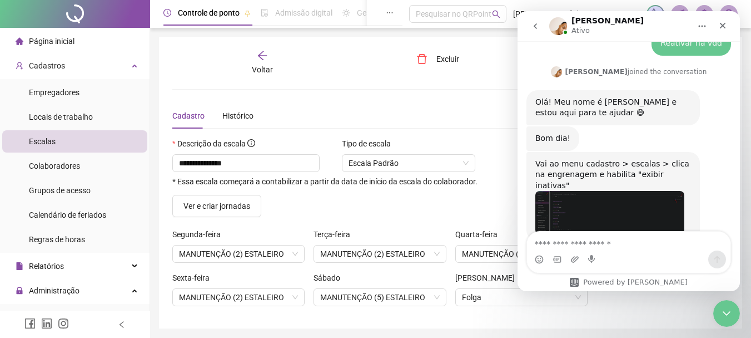
click at [600, 191] on img "Gabriel diz…" at bounding box center [610, 212] width 149 height 43
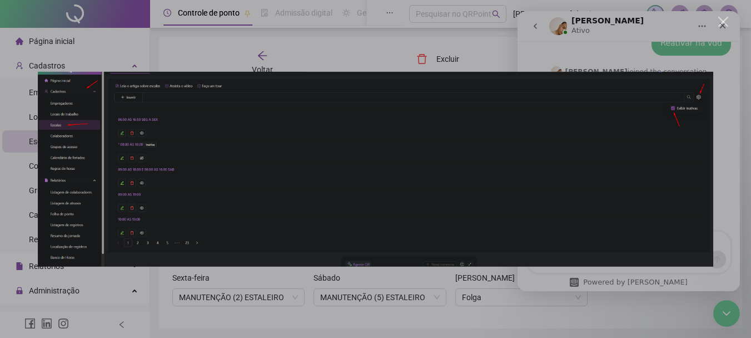
click at [723, 26] on div "Fechar" at bounding box center [723, 22] width 11 height 11
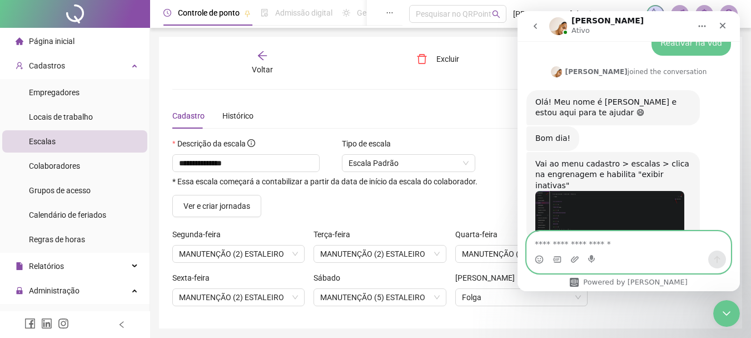
click at [622, 241] on textarea "Envie uma mensagem..." at bounding box center [629, 240] width 204 height 19
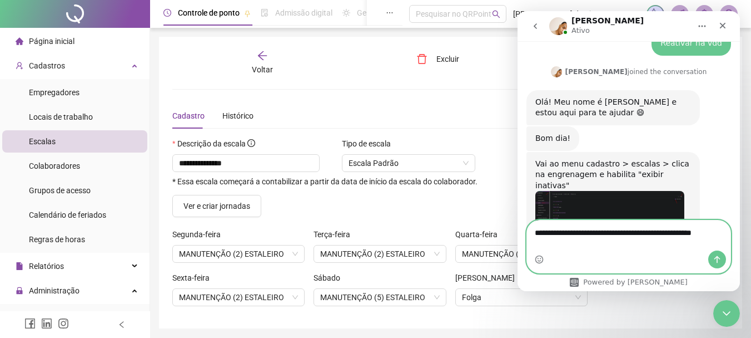
type textarea "**********"
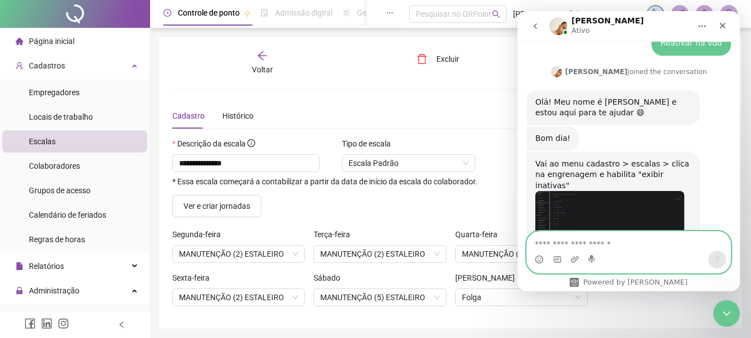
scroll to position [683, 0]
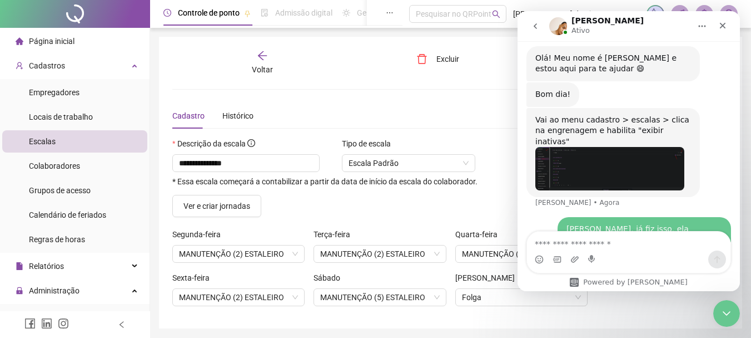
click at [539, 20] on button "go back" at bounding box center [535, 26] width 21 height 21
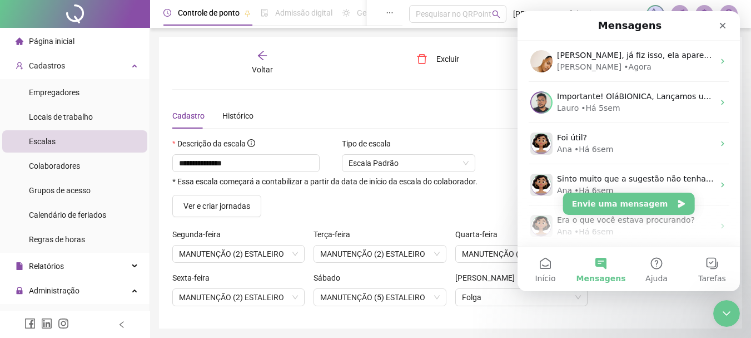
scroll to position [0, 0]
click at [97, 142] on li "Escalas" at bounding box center [74, 141] width 145 height 22
click at [475, 61] on div "Excluir" at bounding box center [451, 63] width 95 height 26
click at [732, 321] on div "Encerramento do Messenger da Intercom" at bounding box center [725, 311] width 27 height 27
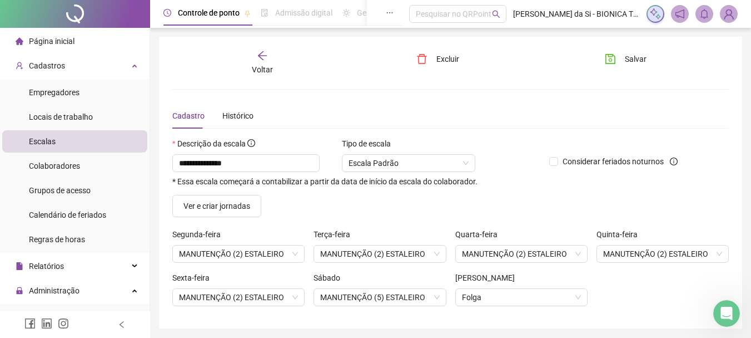
click at [258, 50] on icon "arrow-left" at bounding box center [262, 55] width 11 height 11
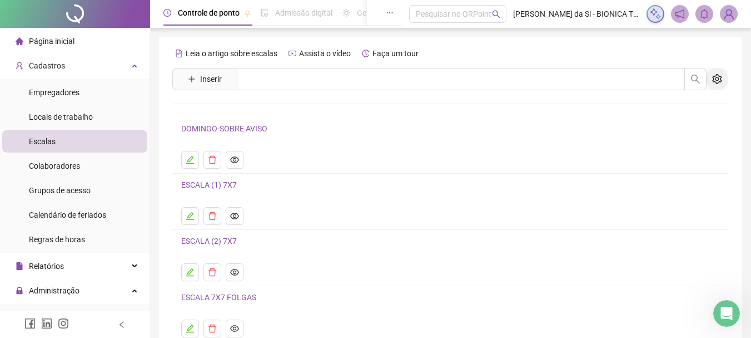
click at [709, 77] on button "button" at bounding box center [717, 79] width 22 height 22
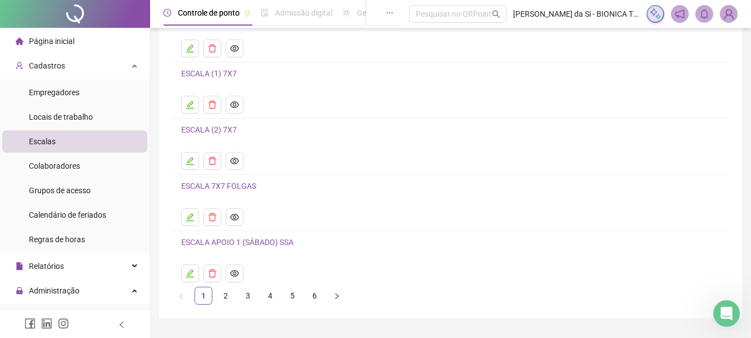
scroll to position [139, 0]
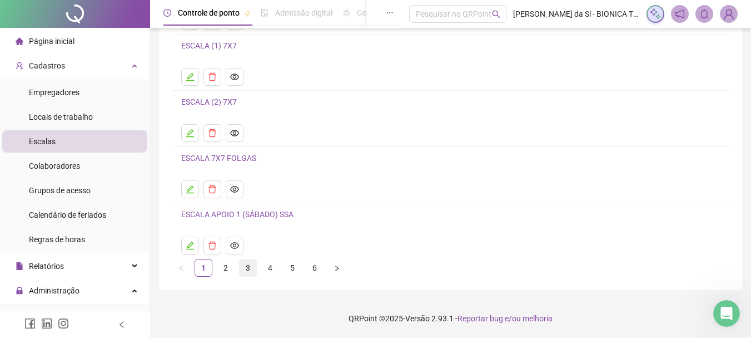
click at [251, 264] on link "3" at bounding box center [248, 267] width 17 height 17
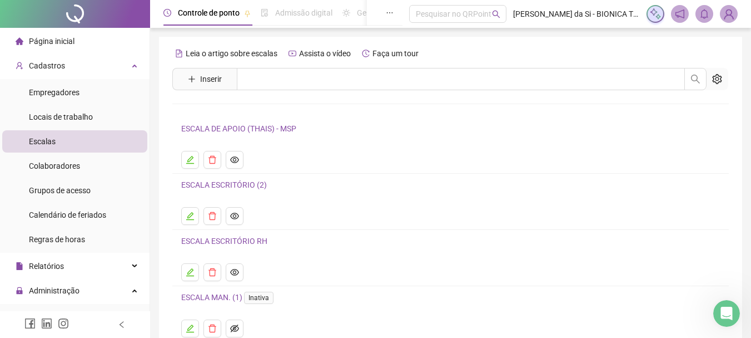
scroll to position [111, 0]
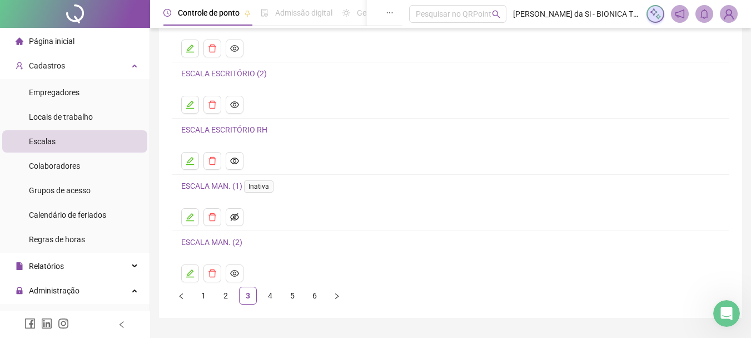
drag, startPoint x: 262, startPoint y: 187, endPoint x: 535, endPoint y: 170, distance: 273.0
click at [546, 174] on ul "ESCALA DE APOIO (THAIS) - MSP ESCALA ESCRITÓRIO (2) ESCALA ESCRITÓRIO RH ESCALA…" at bounding box center [450, 146] width 557 height 280
click at [350, 191] on h4 "ESCALA MAN. (1) Inativa" at bounding box center [450, 185] width 539 height 13
click at [224, 185] on link "ESCALA MAN. (1) Inativa" at bounding box center [229, 185] width 97 height 9
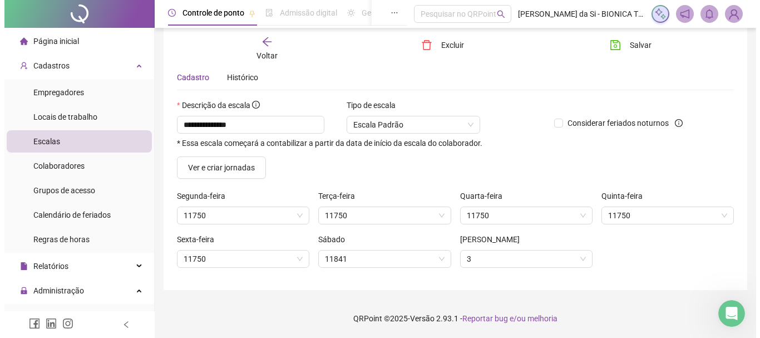
scroll to position [38, 0]
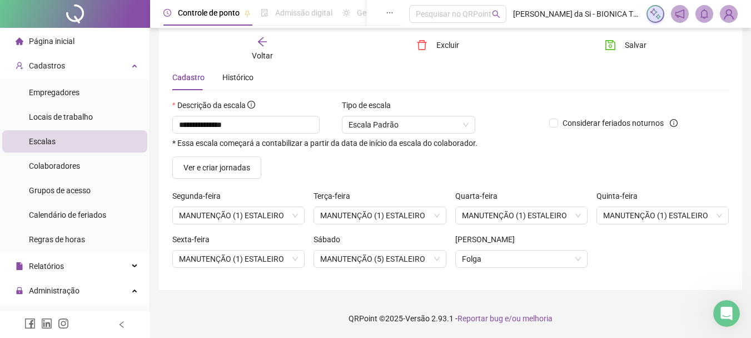
click at [269, 41] on div "Voltar" at bounding box center [263, 49] width 86 height 26
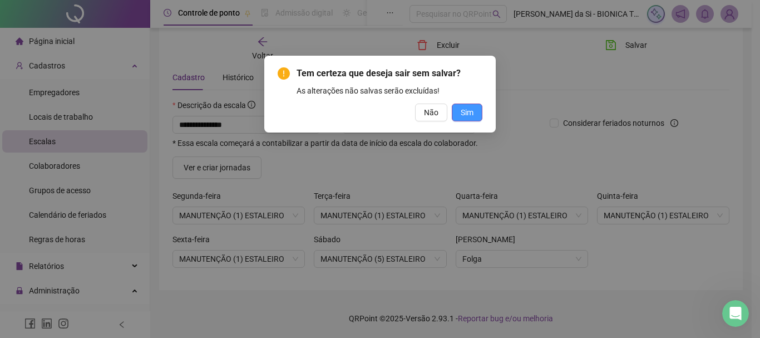
click at [474, 109] on button "Sim" at bounding box center [467, 112] width 31 height 18
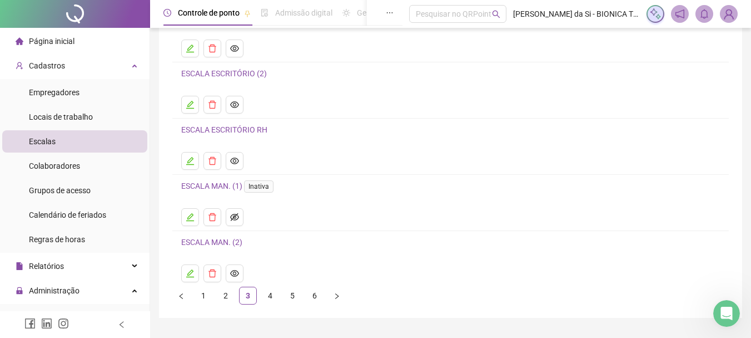
scroll to position [139, 0]
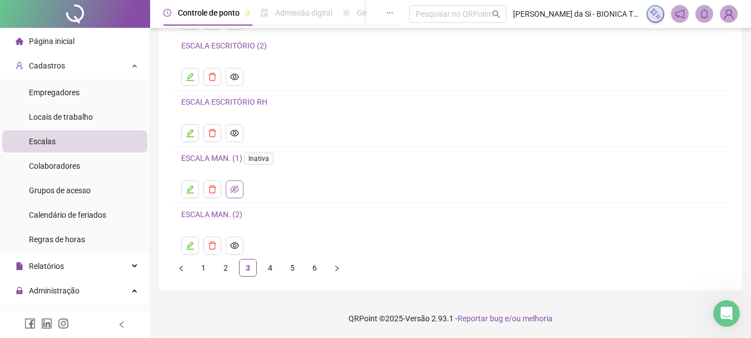
click at [231, 189] on icon "eye-invisible" at bounding box center [234, 189] width 9 height 8
click at [266, 267] on link "4" at bounding box center [270, 267] width 17 height 17
drag, startPoint x: 257, startPoint y: 267, endPoint x: 251, endPoint y: 267, distance: 5.6
click at [252, 269] on ul "1 2 3 4 5 6" at bounding box center [450, 268] width 557 height 18
click at [251, 265] on link "3" at bounding box center [248, 267] width 17 height 17
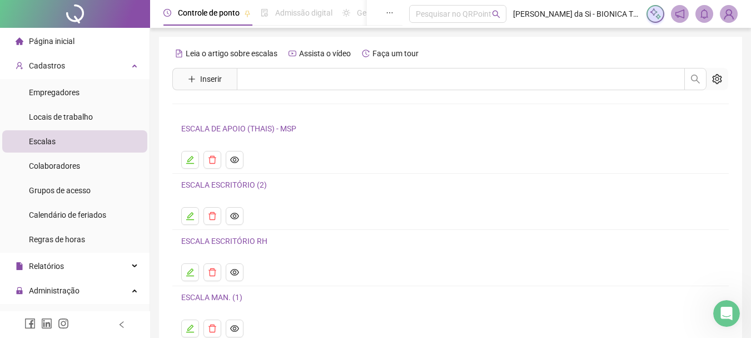
scroll to position [111, 0]
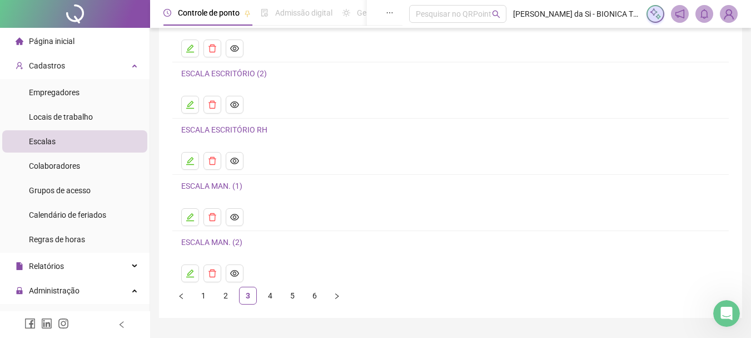
click at [206, 185] on link "ESCALA MAN. (1)" at bounding box center [211, 185] width 61 height 9
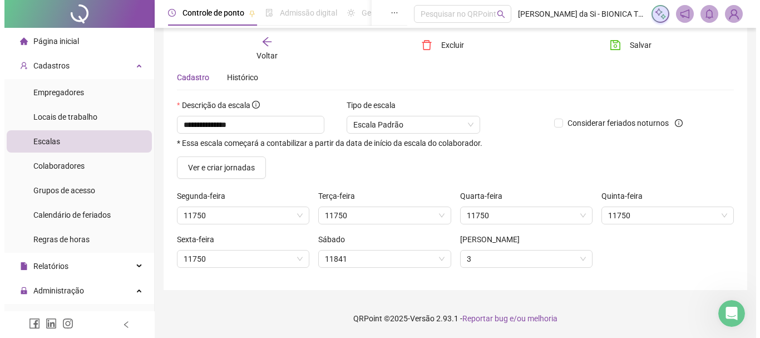
scroll to position [38, 0]
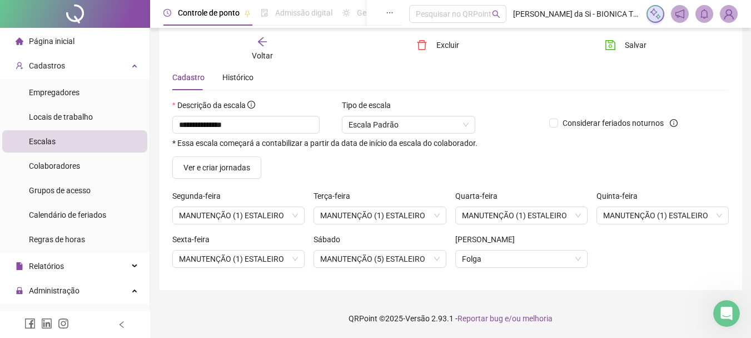
click at [262, 39] on icon "arrow-left" at bounding box center [261, 41] width 9 height 9
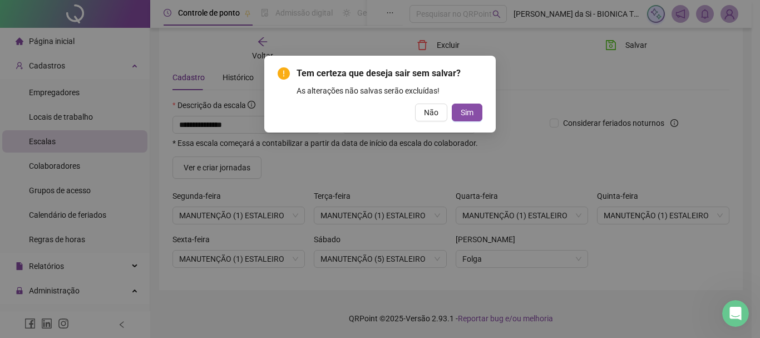
click at [469, 102] on div "Tem certeza que deseja sair sem salvar? As alterações não salvas serão excluída…" at bounding box center [379, 94] width 205 height 54
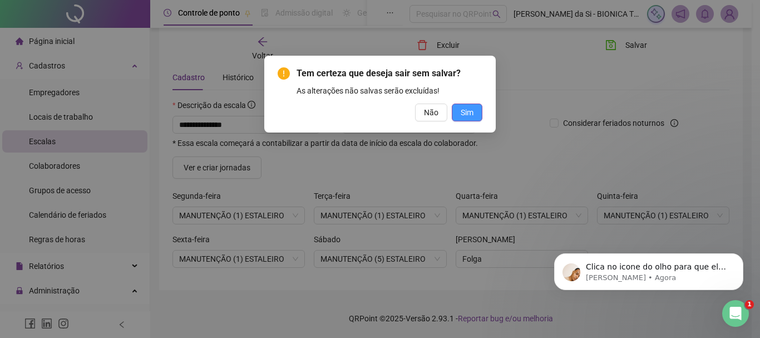
scroll to position [0, 0]
click at [465, 115] on span "Sim" at bounding box center [466, 112] width 13 height 12
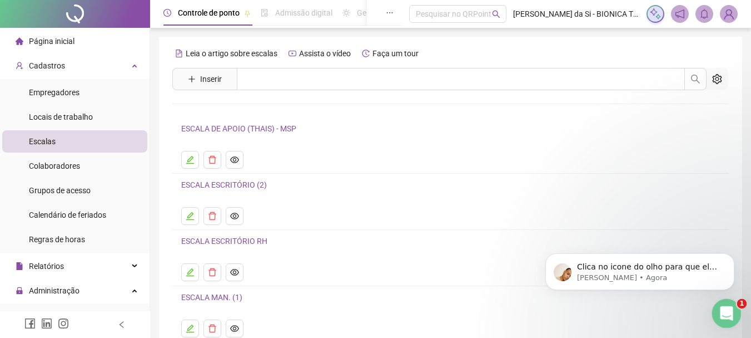
drag, startPoint x: 730, startPoint y: 311, endPoint x: 723, endPoint y: 317, distance: 8.7
click at [727, 314] on icon "Abertura do Messenger da Intercom" at bounding box center [725, 312] width 18 height 18
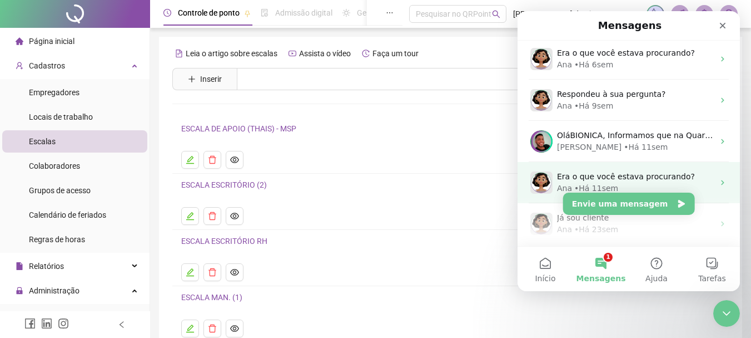
scroll to position [292, 0]
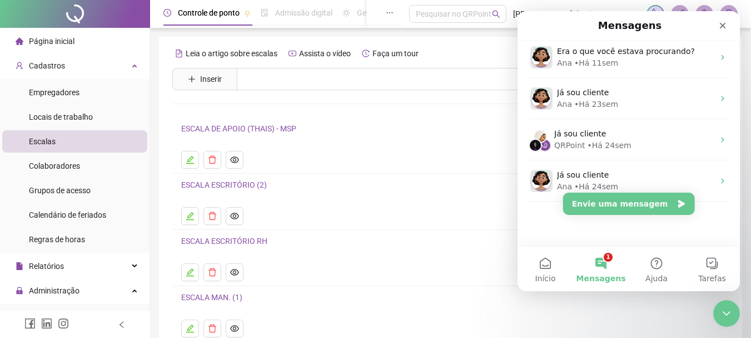
click at [604, 259] on button "1 Mensagens" at bounding box center [601, 268] width 56 height 44
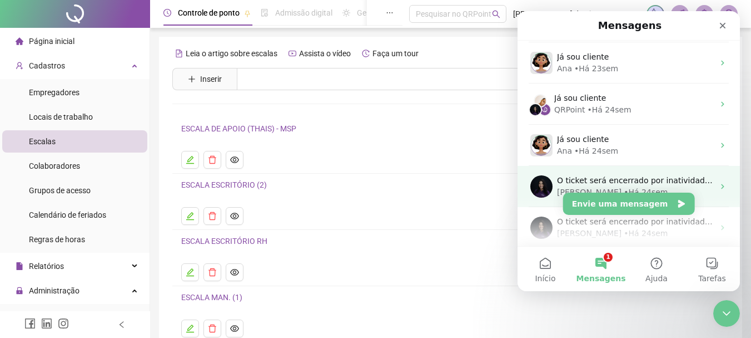
scroll to position [0, 0]
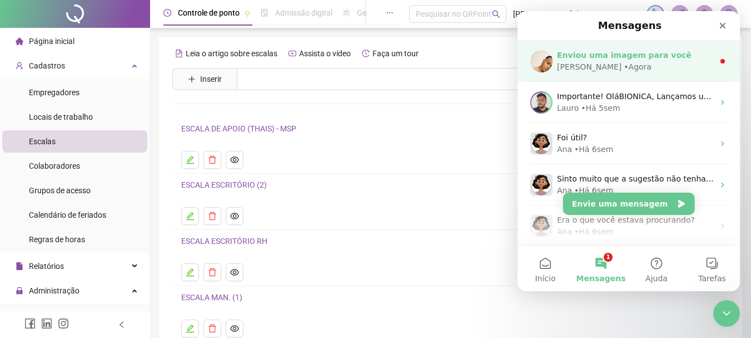
click at [632, 64] on div "[PERSON_NAME] • Agora" at bounding box center [635, 67] width 157 height 12
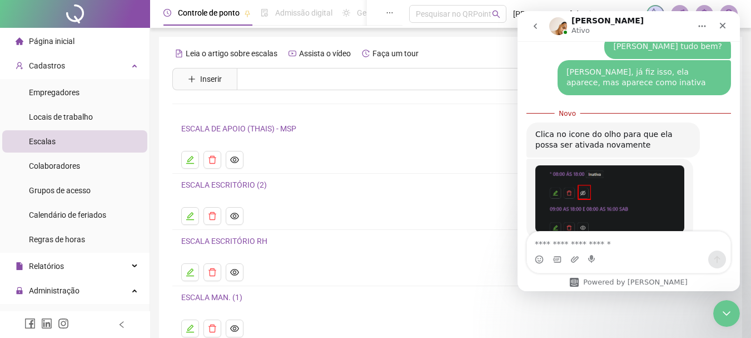
click at [605, 236] on textarea "Envie uma mensagem..." at bounding box center [629, 240] width 204 height 19
type textarea "*"
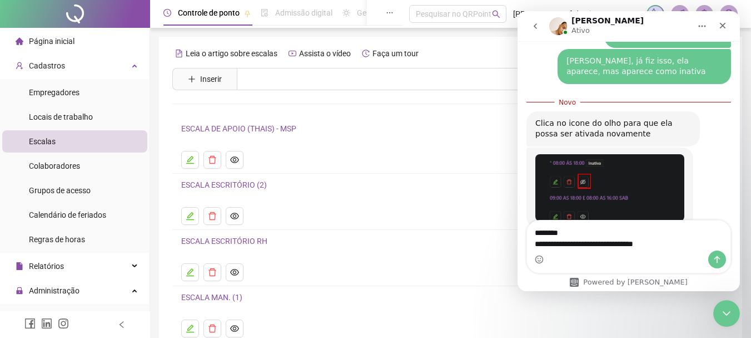
scroll to position [849, 0]
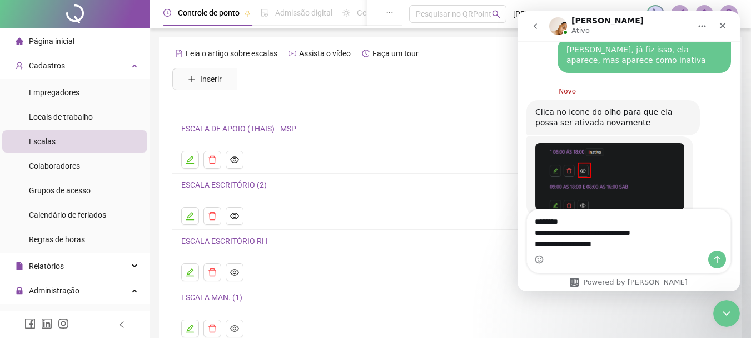
type textarea "**********"
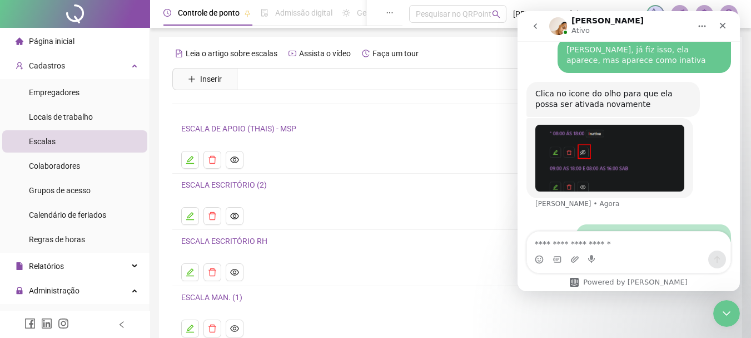
scroll to position [863, 0]
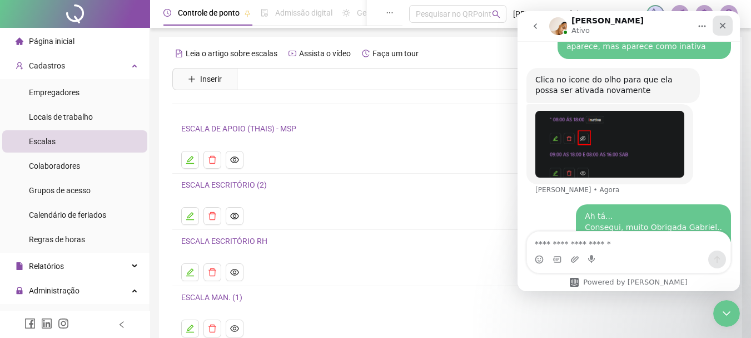
drag, startPoint x: 727, startPoint y: 27, endPoint x: 1245, endPoint y: 39, distance: 517.9
click at [727, 27] on icon "Fechar" at bounding box center [722, 25] width 9 height 9
